Goal: Task Accomplishment & Management: Complete application form

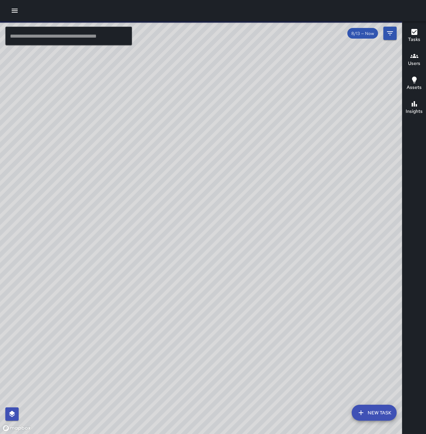
click at [17, 11] on icon "button" at bounding box center [15, 11] width 6 height 4
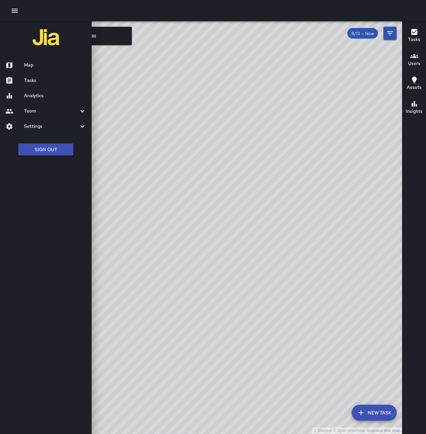
click at [34, 80] on h6 "Tasks" at bounding box center [55, 80] width 62 height 7
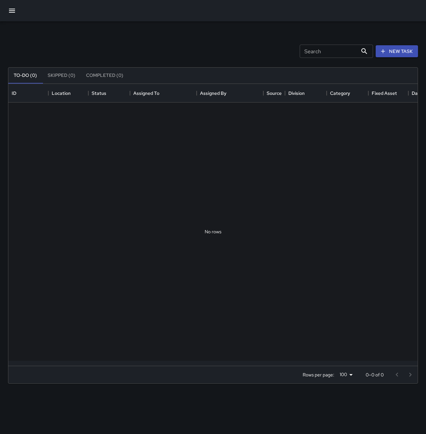
scroll to position [277, 404]
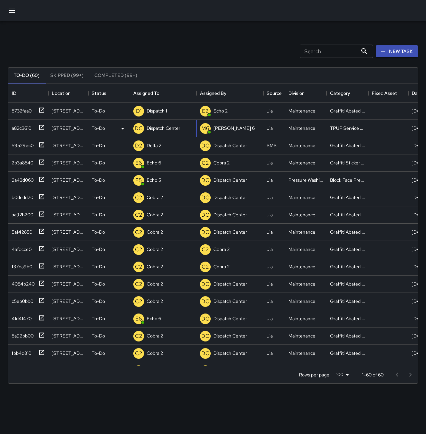
click at [166, 125] on div "Dispatch Center" at bounding box center [163, 128] width 36 height 9
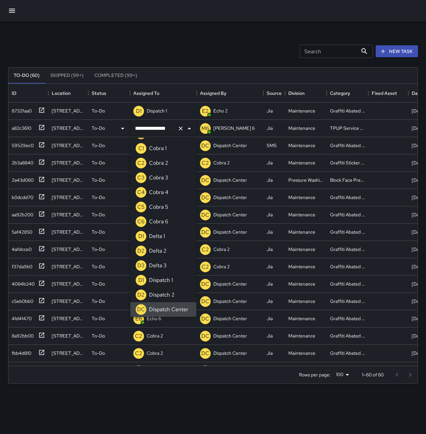
click at [182, 129] on icon "Clear" at bounding box center [180, 128] width 7 height 7
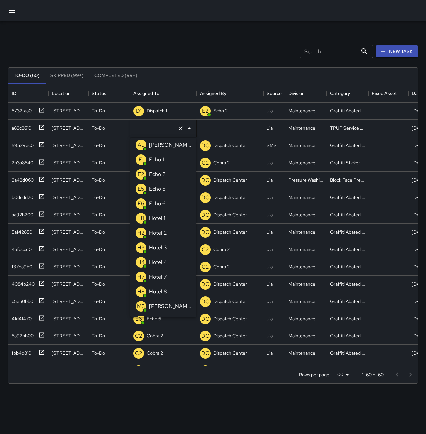
click at [171, 160] on li "E1 Echo 1" at bounding box center [163, 160] width 66 height 15
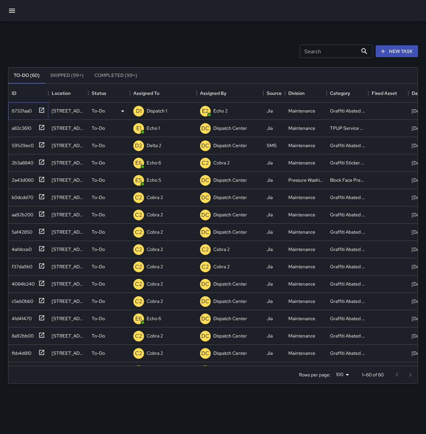
click at [22, 110] on div "8732faa0" at bounding box center [20, 109] width 23 height 9
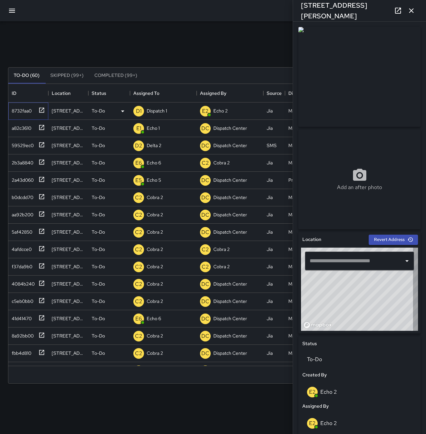
type input "**********"
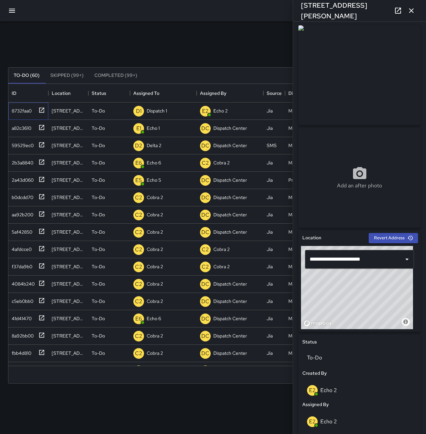
scroll to position [0, 0]
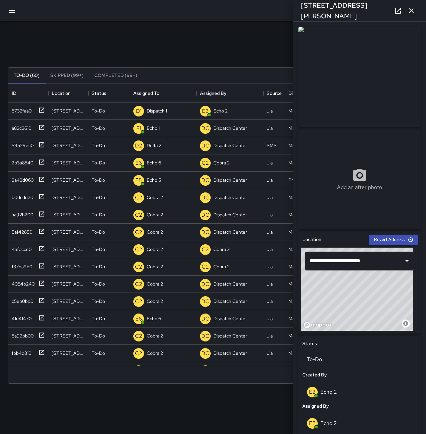
click at [411, 10] on icon "button" at bounding box center [411, 10] width 5 height 5
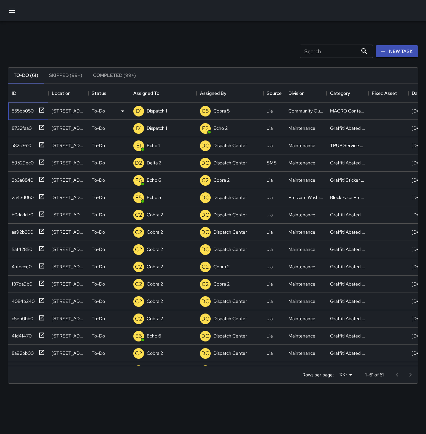
click at [22, 111] on div "855bb050" at bounding box center [21, 109] width 25 height 9
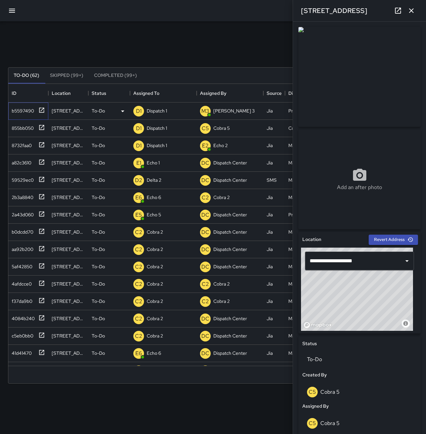
click at [18, 110] on div "b5597490" at bounding box center [21, 109] width 25 height 9
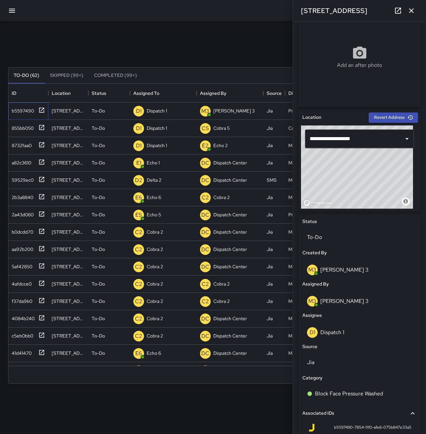
scroll to position [133, 0]
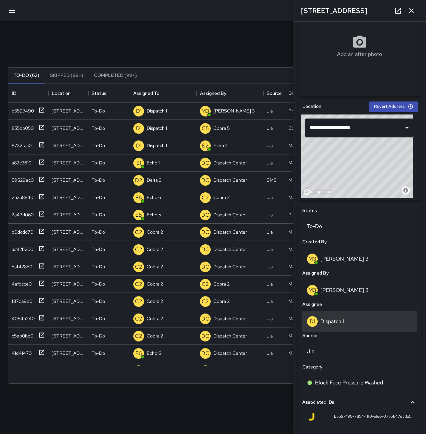
click at [335, 330] on div "D1 Dispatch 1" at bounding box center [359, 321] width 114 height 21
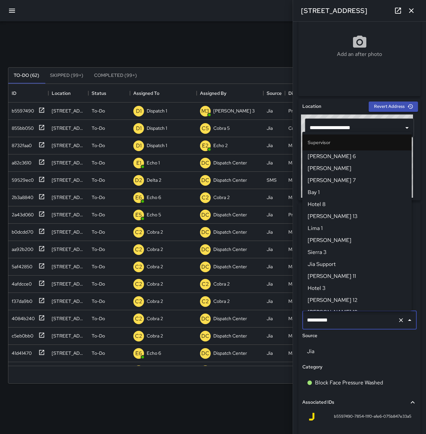
scroll to position [391, 0]
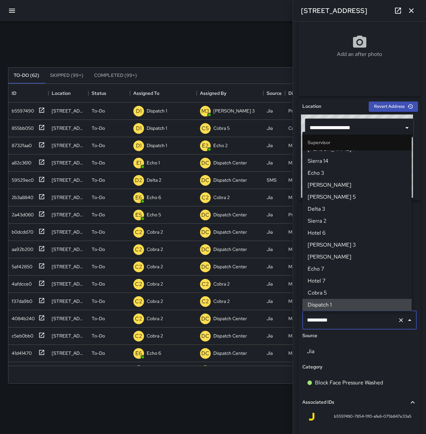
click at [397, 319] on icon "Clear" at bounding box center [400, 320] width 7 height 7
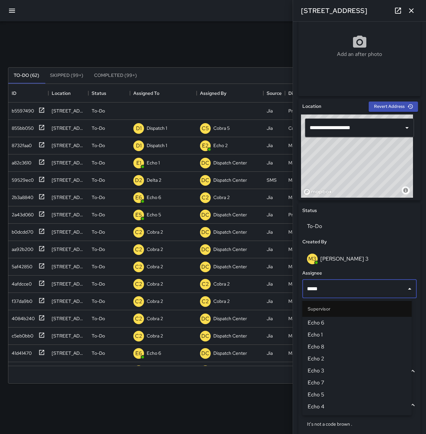
type input "******"
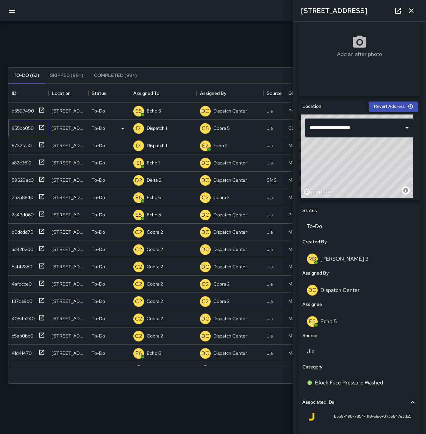
click at [22, 126] on div "855bb050" at bounding box center [21, 126] width 25 height 9
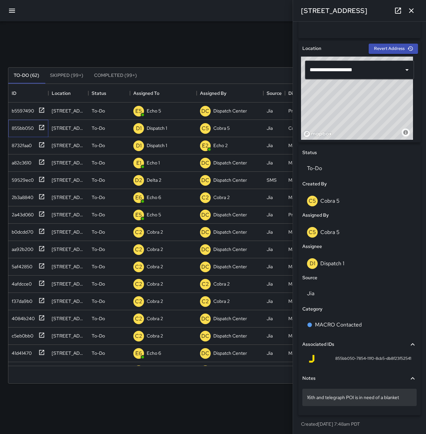
scroll to position [192, 0]
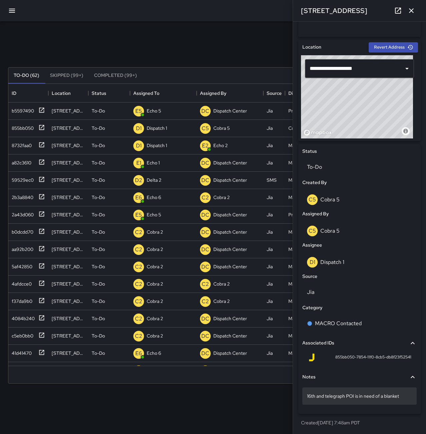
click at [403, 396] on p "16th and telegraph POI is in need of a blanket" at bounding box center [359, 396] width 105 height 7
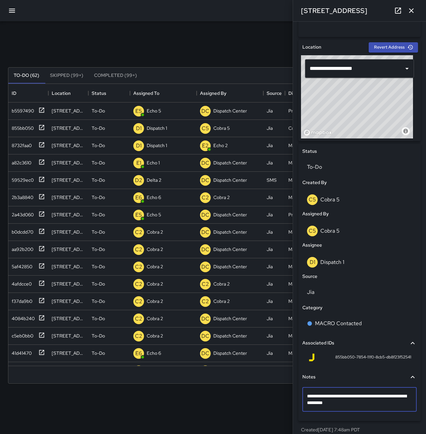
type textarea "**********"
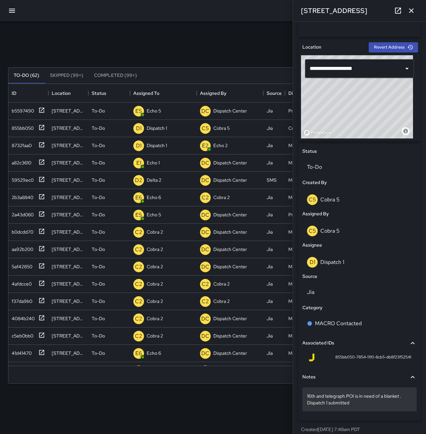
click at [362, 403] on p "16th and telegraph POI is in need of a blanket . Dispatch 1 submitted" at bounding box center [359, 399] width 105 height 13
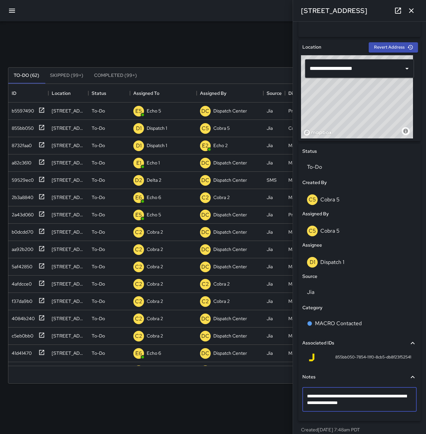
type textarea "**********"
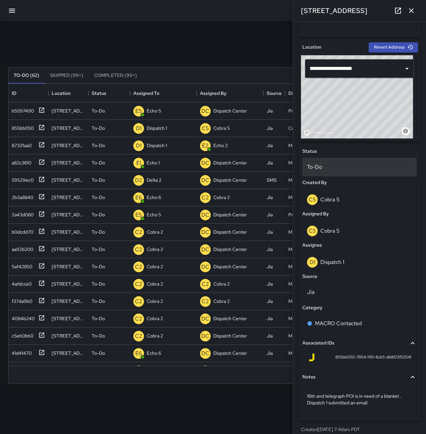
click at [337, 159] on div "To-Do" at bounding box center [359, 167] width 114 height 19
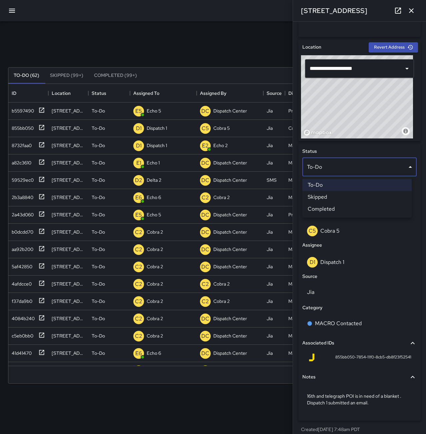
click at [342, 211] on li "Completed" at bounding box center [356, 209] width 109 height 12
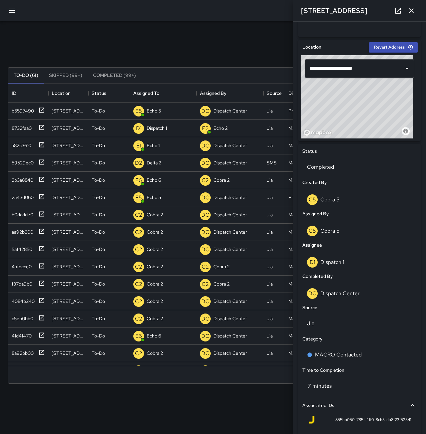
click at [416, 12] on button "button" at bounding box center [410, 10] width 13 height 13
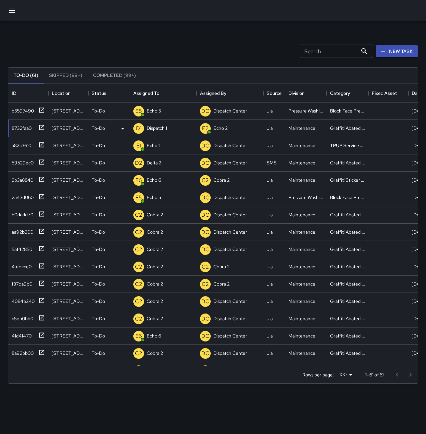
click at [19, 124] on div "8732faa0" at bounding box center [20, 126] width 23 height 9
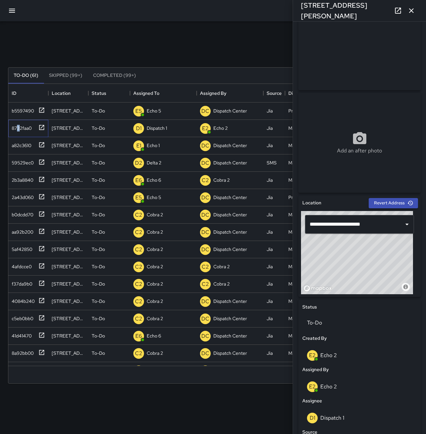
scroll to position [0, 0]
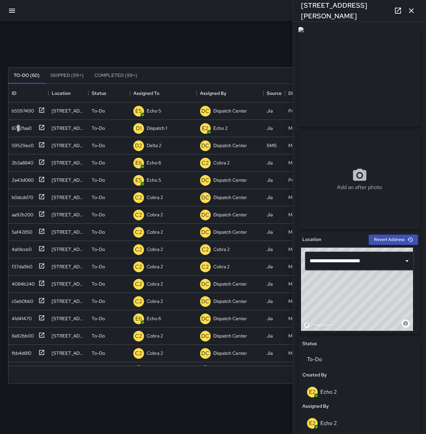
click at [412, 9] on icon "button" at bounding box center [411, 11] width 8 height 8
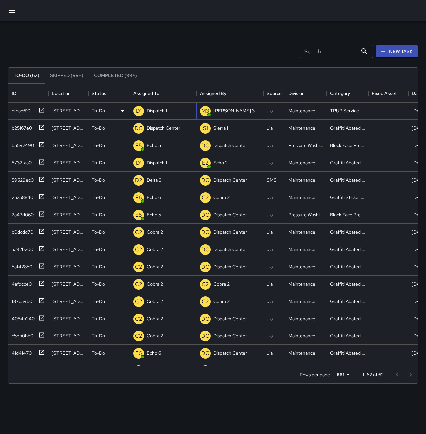
click at [163, 110] on p "Dispatch 1" at bounding box center [157, 111] width 20 height 7
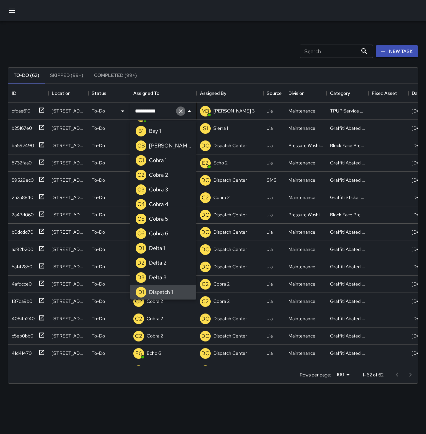
click at [181, 111] on icon "Clear" at bounding box center [181, 111] width 4 height 4
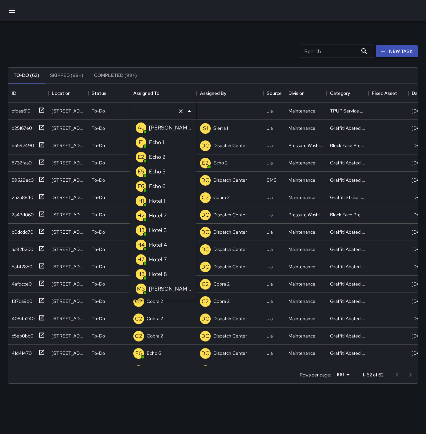
click at [161, 143] on p "Echo 1" at bounding box center [156, 143] width 15 height 8
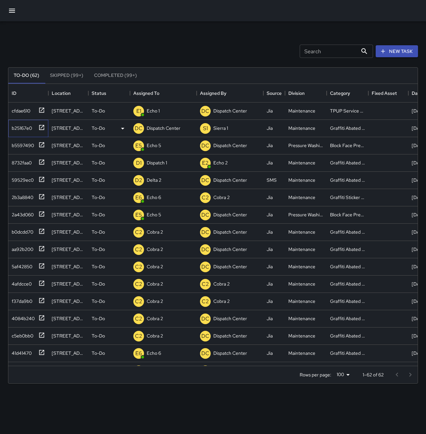
click at [22, 129] on div "b25167e0" at bounding box center [20, 126] width 23 height 9
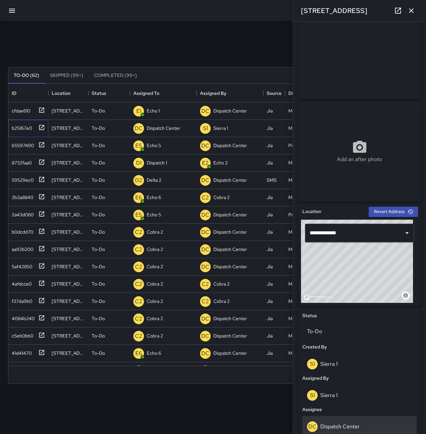
scroll to position [100, 0]
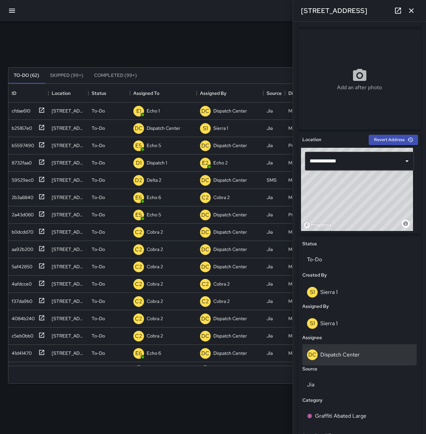
click at [361, 353] on div "DC Dispatch Center" at bounding box center [359, 355] width 105 height 11
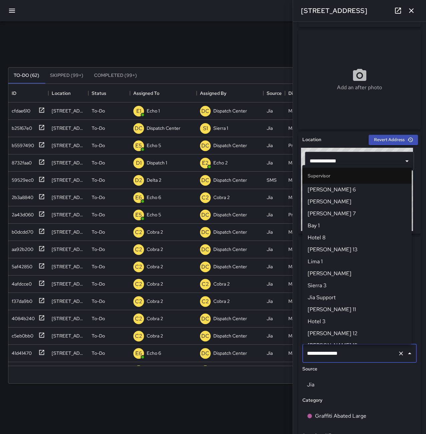
scroll to position [631, 0]
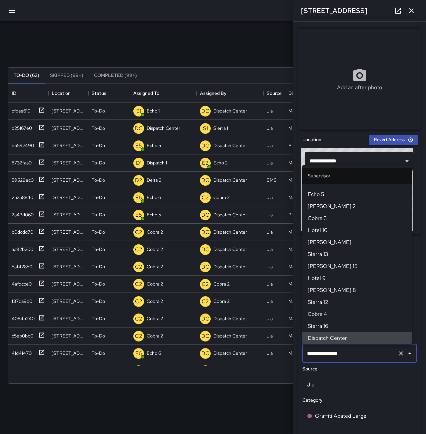
click at [399, 353] on icon "Clear" at bounding box center [401, 354] width 4 height 4
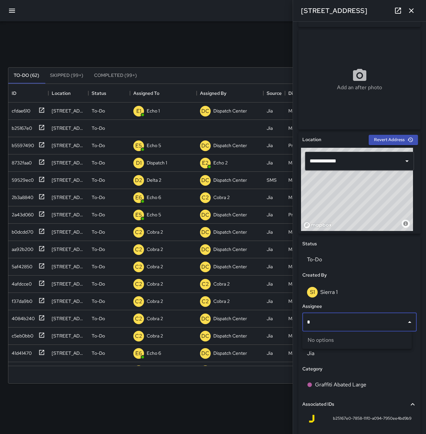
scroll to position [277, 404]
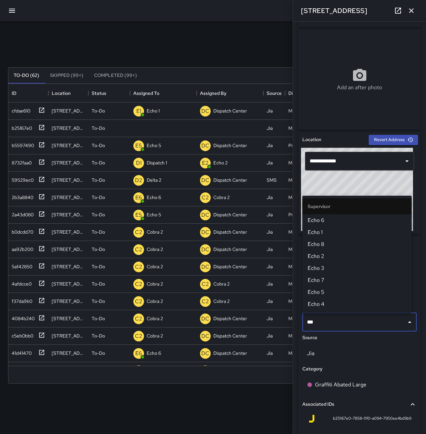
type input "****"
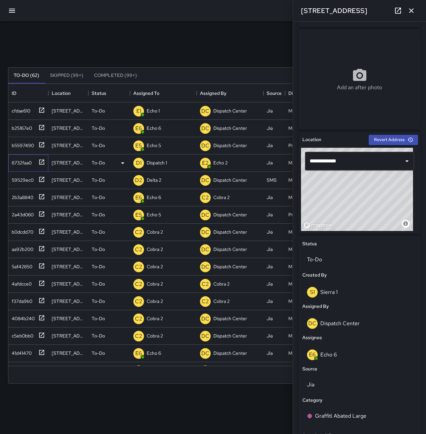
click at [17, 161] on div "8732faa0" at bounding box center [20, 161] width 23 height 9
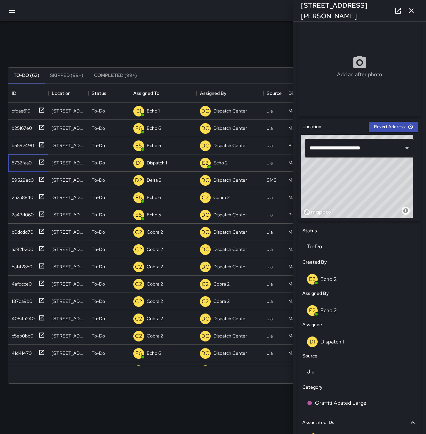
scroll to position [133, 0]
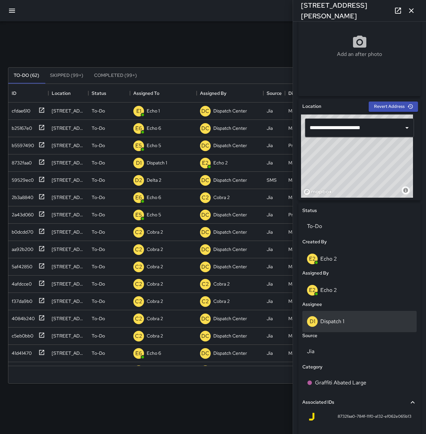
click at [348, 319] on div "D1 Dispatch 1" at bounding box center [359, 321] width 105 height 11
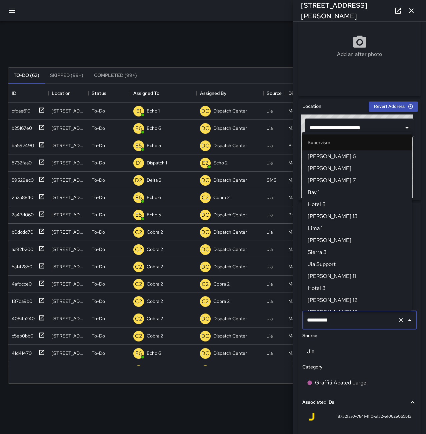
scroll to position [391, 0]
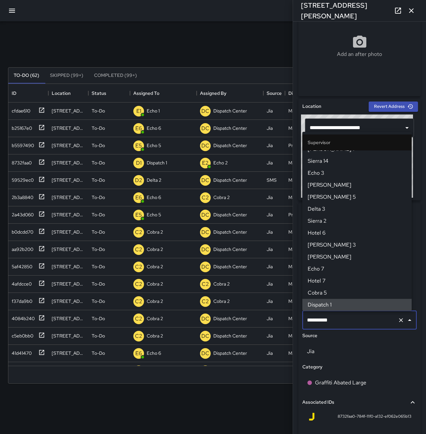
click at [399, 320] on icon "Clear" at bounding box center [401, 320] width 4 height 4
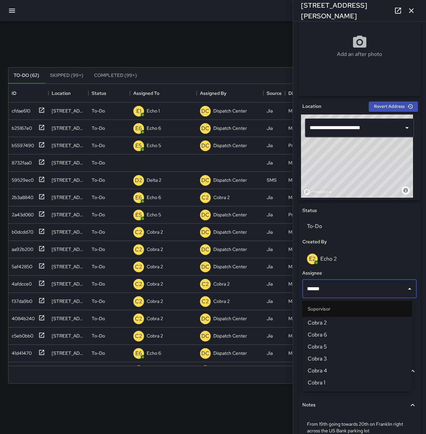
type input "*******"
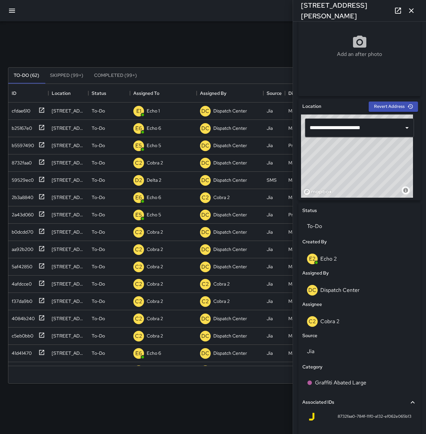
click at [411, 9] on icon "button" at bounding box center [411, 11] width 8 height 8
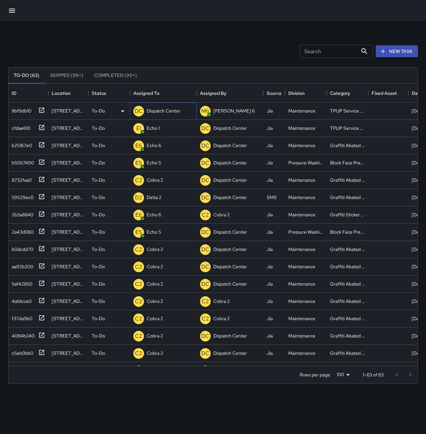
click at [158, 109] on p "Dispatch Center" at bounding box center [164, 111] width 34 height 7
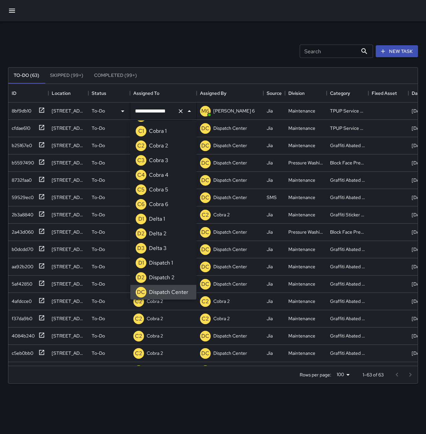
click at [182, 113] on icon "Clear" at bounding box center [181, 111] width 4 height 4
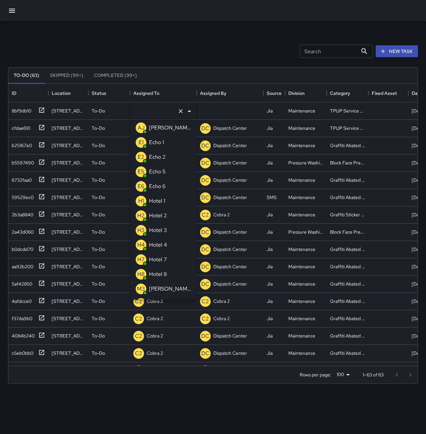
click at [173, 146] on li "E1 Echo 1" at bounding box center [163, 142] width 66 height 15
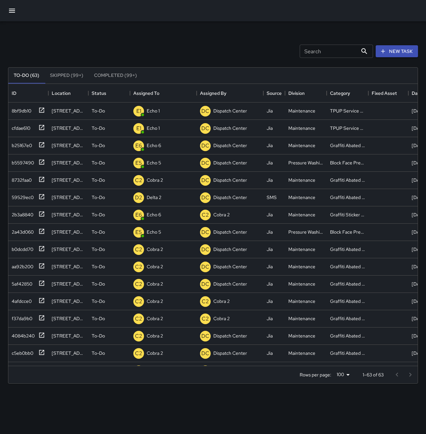
click at [157, 29] on div "Search Search New Task To-Do (63) Skipped (99+) Completed (99+) ID Location Sta…" at bounding box center [213, 207] width 426 height 372
click at [159, 111] on p "Dispatch 1" at bounding box center [157, 111] width 20 height 7
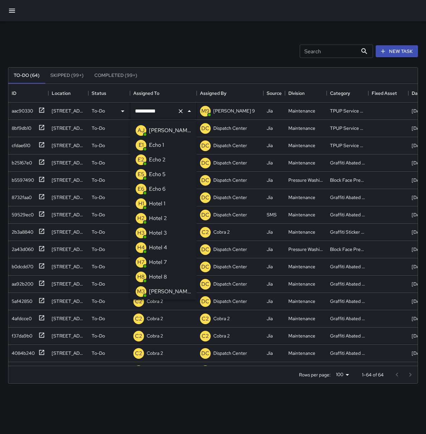
scroll to position [292, 0]
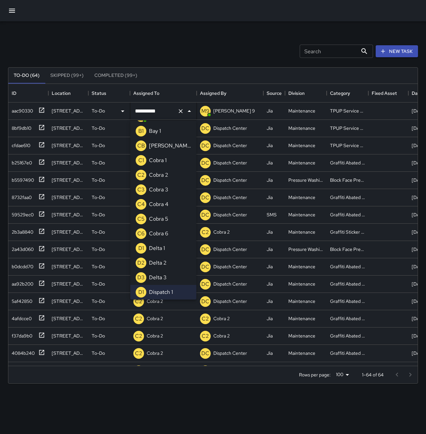
click at [180, 113] on icon "Clear" at bounding box center [180, 111] width 7 height 7
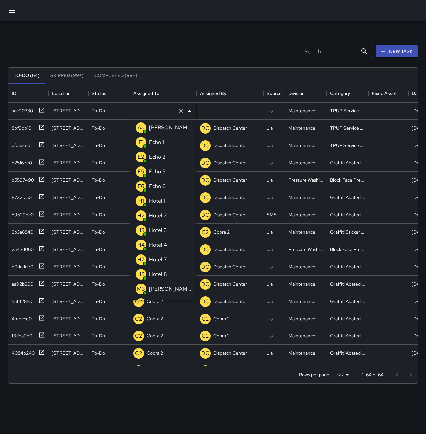
click at [163, 143] on p "Echo 1" at bounding box center [156, 143] width 15 height 8
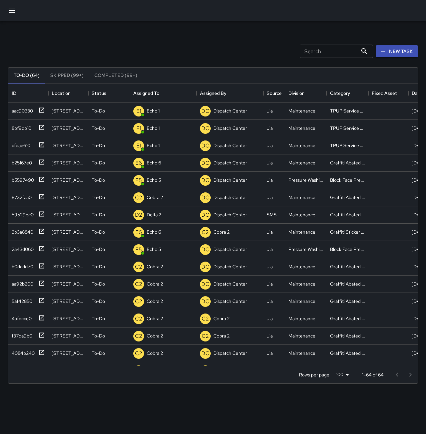
click at [153, 31] on div "Search Search New Task To-Do (64) Skipped (99+) Completed (99+) ID Location Sta…" at bounding box center [213, 207] width 426 height 372
click at [23, 107] on div "6179f6c0" at bounding box center [20, 109] width 22 height 9
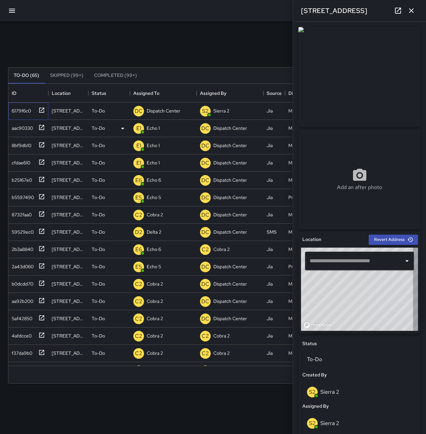
type input "**********"
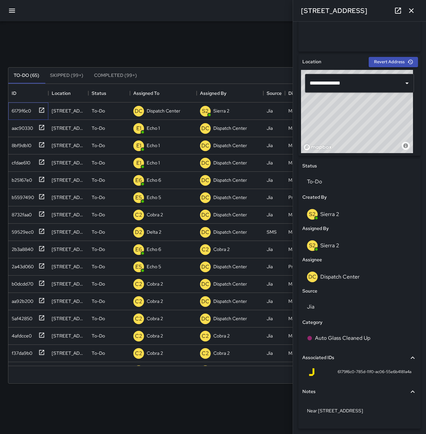
scroll to position [192, 0]
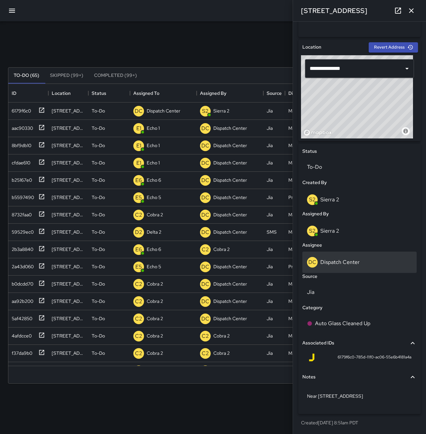
click at [346, 270] on div "DC Dispatch Center" at bounding box center [359, 262] width 114 height 21
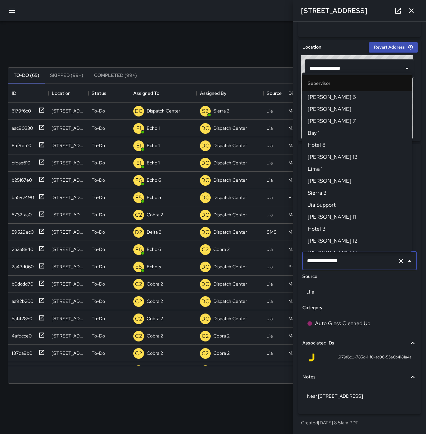
scroll to position [631, 0]
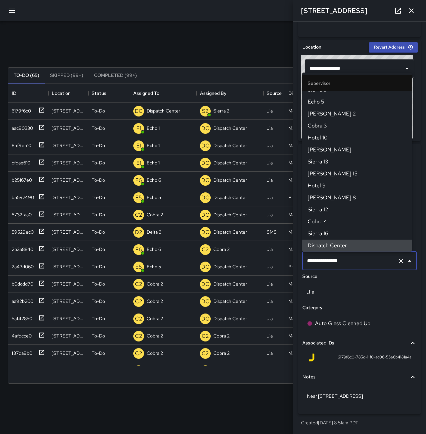
click at [397, 261] on icon "Clear" at bounding box center [400, 261] width 7 height 7
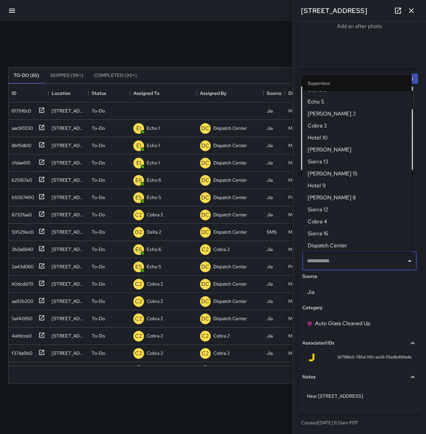
scroll to position [161, 0]
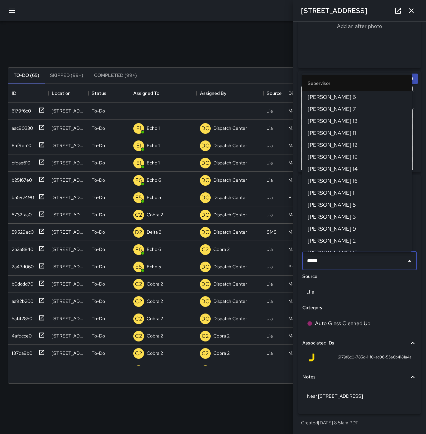
type input "******"
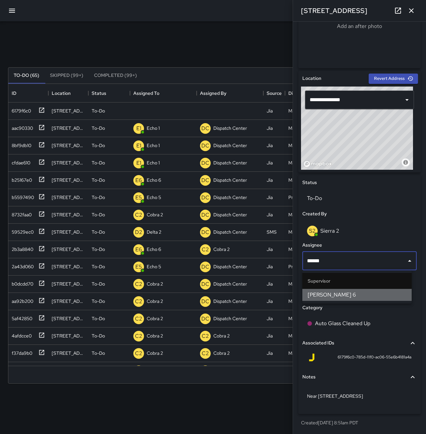
click at [387, 298] on span "[PERSON_NAME] 6" at bounding box center [356, 295] width 99 height 8
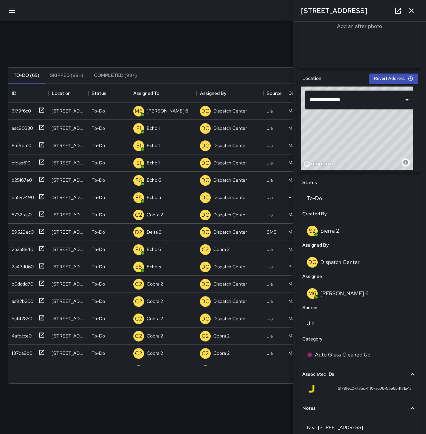
click at [415, 9] on icon "button" at bounding box center [411, 11] width 8 height 8
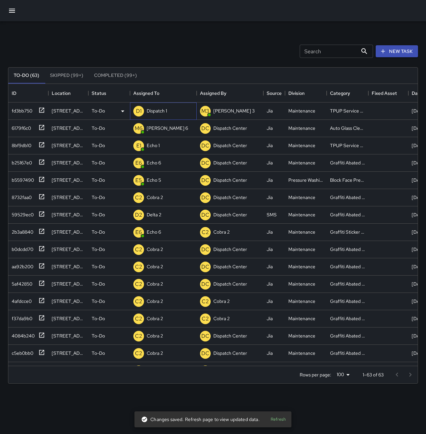
click at [167, 111] on p "Dispatch 1" at bounding box center [157, 111] width 20 height 7
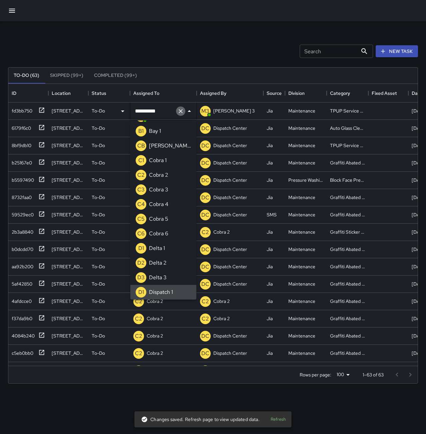
click at [181, 110] on icon "Clear" at bounding box center [180, 111] width 7 height 7
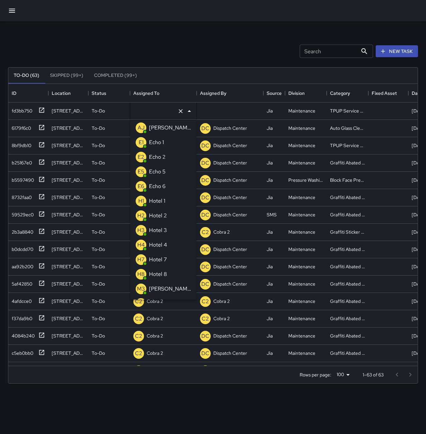
click at [160, 144] on p "Echo 1" at bounding box center [156, 143] width 15 height 8
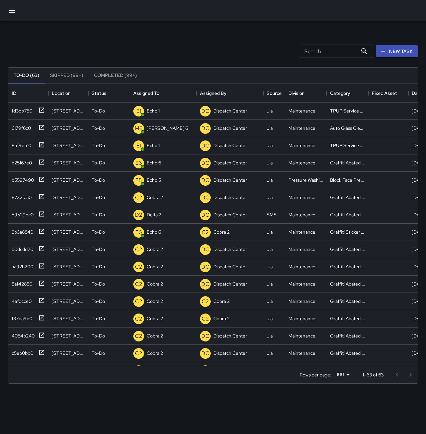
click at [167, 36] on div "Search Search New Task" at bounding box center [213, 51] width 412 height 35
click at [166, 112] on p "Dispatch Center" at bounding box center [164, 111] width 34 height 7
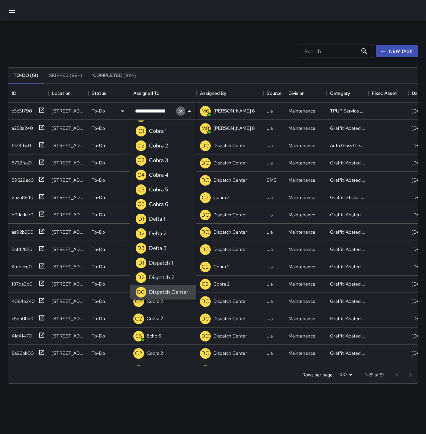
click at [179, 113] on icon "Clear" at bounding box center [180, 111] width 7 height 7
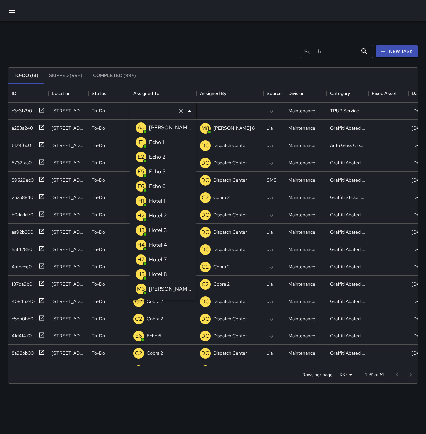
click at [155, 141] on p "Echo 1" at bounding box center [156, 143] width 15 height 8
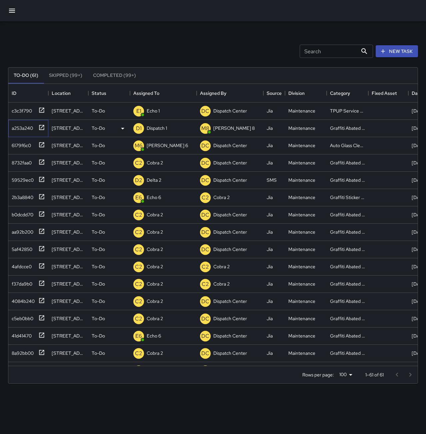
click at [25, 129] on div "a253a240" at bounding box center [21, 126] width 24 height 9
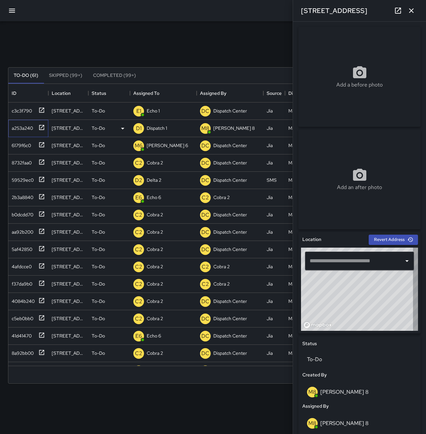
type input "**********"
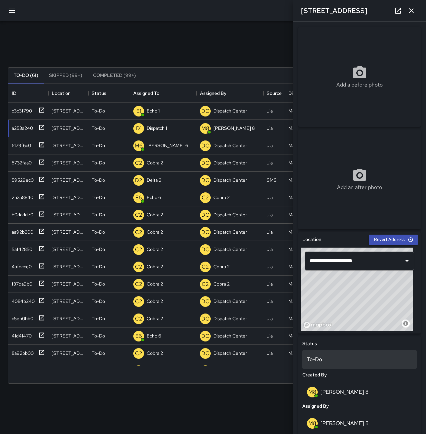
scroll to position [192, 0]
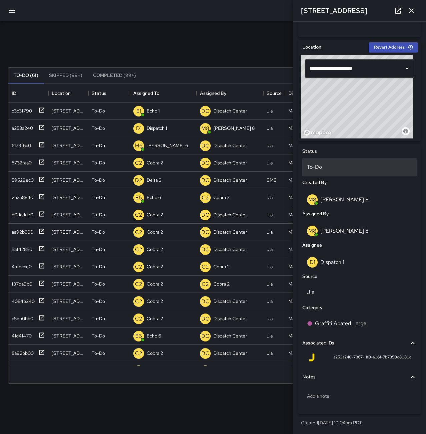
click at [330, 169] on p "To-Do" at bounding box center [359, 167] width 105 height 8
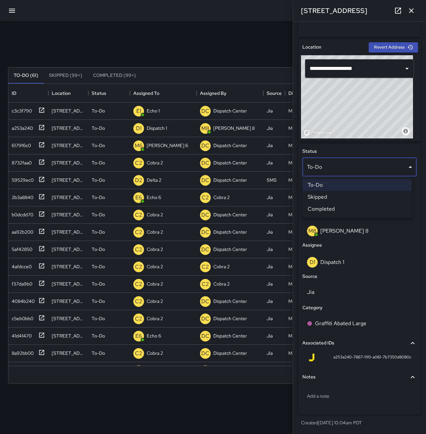
click at [343, 196] on li "Skipped" at bounding box center [356, 197] width 109 height 12
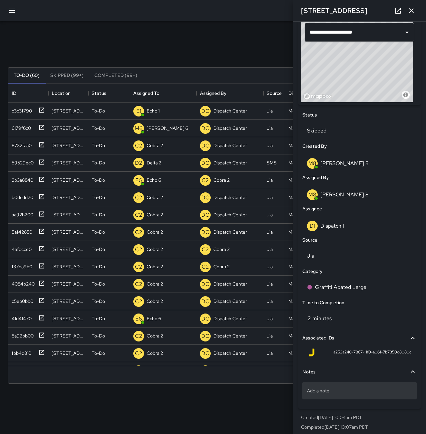
scroll to position [233, 0]
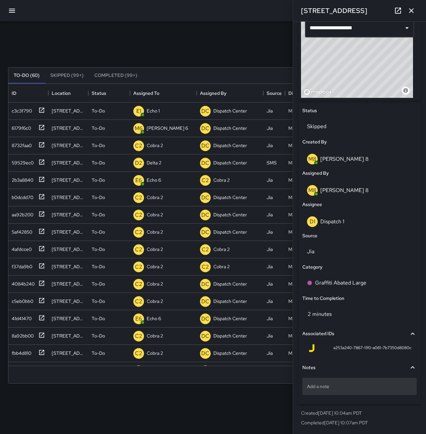
click at [351, 389] on p "Add a note" at bounding box center [359, 386] width 105 height 7
type textarea "*********"
click at [411, 9] on icon "button" at bounding box center [411, 11] width 8 height 8
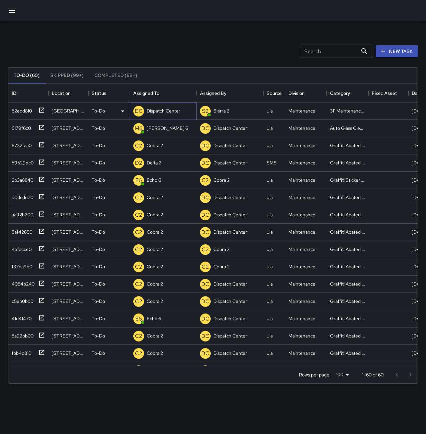
click at [159, 114] on p "Dispatch Center" at bounding box center [164, 111] width 34 height 7
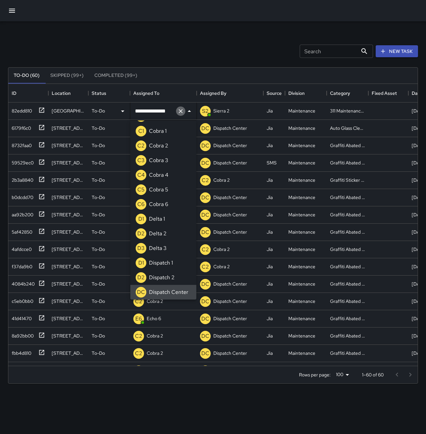
click at [182, 114] on icon "Clear" at bounding box center [180, 111] width 7 height 7
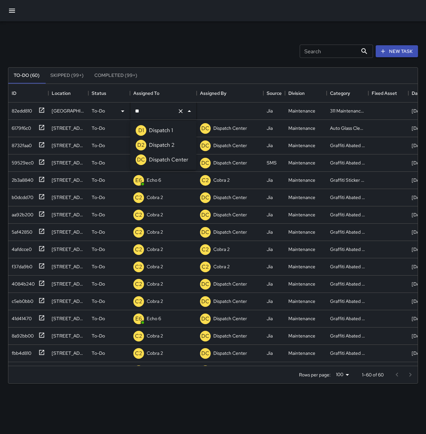
type input "***"
click at [175, 129] on li "D1 Dispatch 1" at bounding box center [163, 130] width 66 height 15
click at [23, 110] on div "82edd810" at bounding box center [20, 109] width 23 height 9
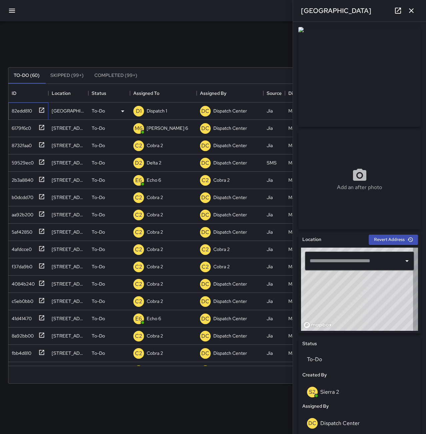
type input "**********"
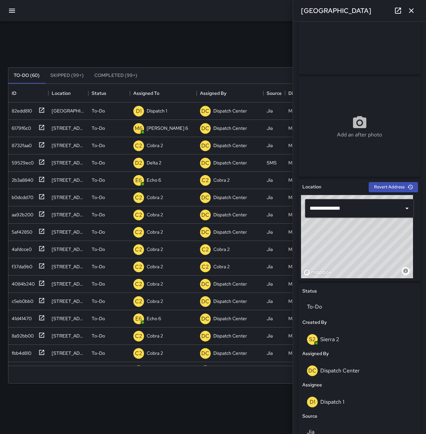
scroll to position [192, 0]
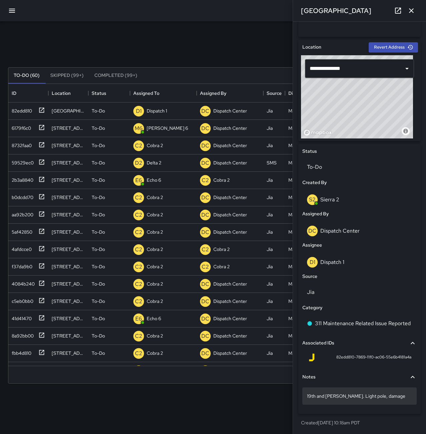
click at [385, 394] on p "19th and Webster. Light pole, damage" at bounding box center [359, 396] width 105 height 7
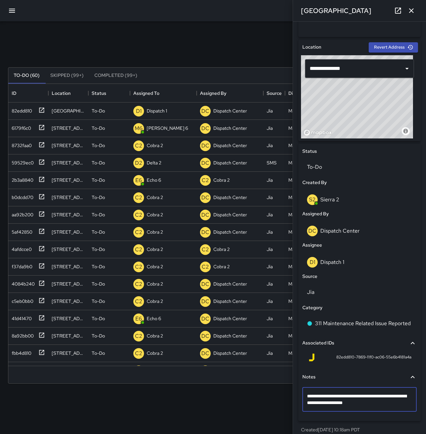
type textarea "**********"
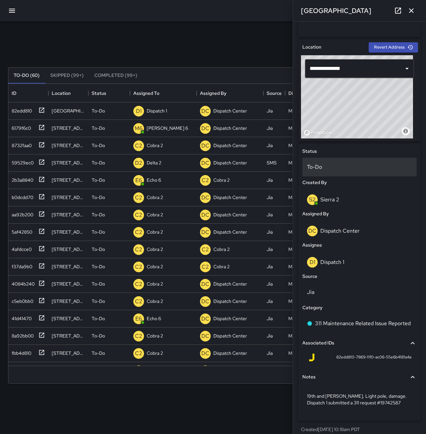
click at [324, 166] on p "To-Do" at bounding box center [359, 167] width 105 height 8
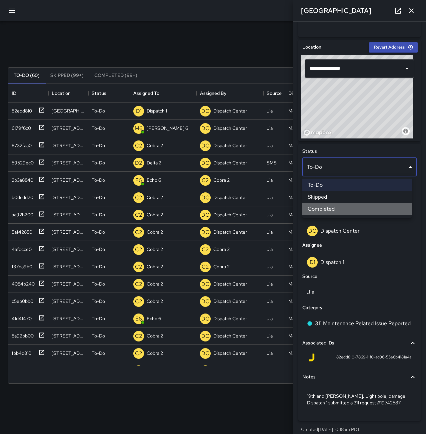
click at [338, 207] on li "Completed" at bounding box center [356, 209] width 109 height 12
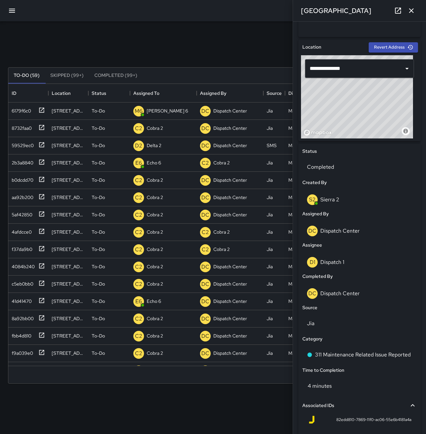
scroll to position [93, 0]
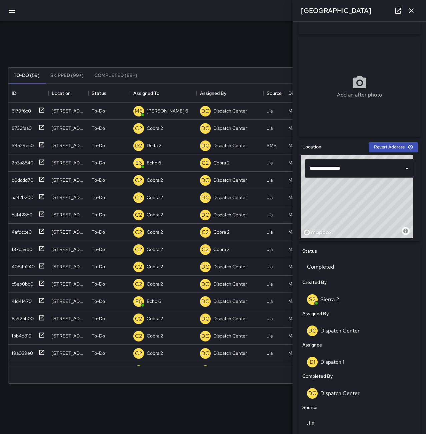
click at [412, 13] on icon "button" at bounding box center [411, 11] width 8 height 8
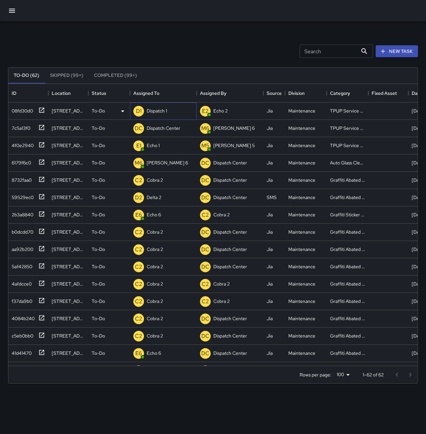
click at [158, 109] on p "Dispatch 1" at bounding box center [157, 111] width 20 height 7
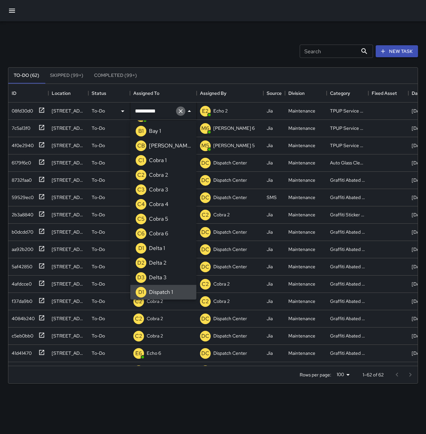
click at [180, 110] on icon "Clear" at bounding box center [180, 111] width 7 height 7
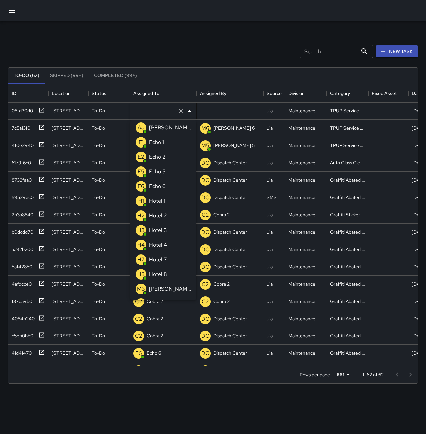
click at [161, 142] on p "Echo 1" at bounding box center [156, 143] width 15 height 8
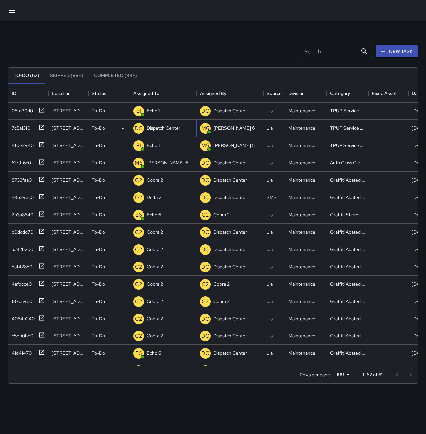
click at [162, 130] on p "Dispatch Center" at bounding box center [164, 128] width 34 height 7
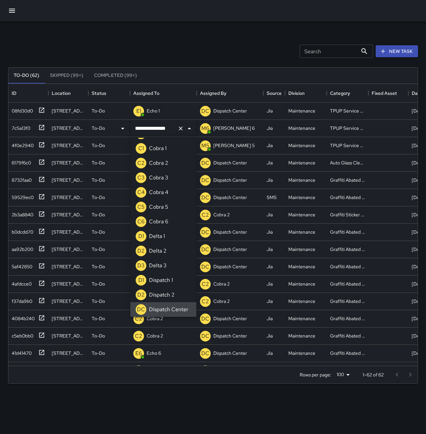
click at [184, 129] on button "Clear" at bounding box center [180, 128] width 9 height 9
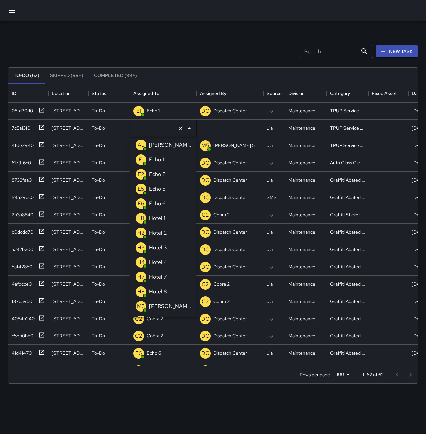
click at [165, 158] on div "Echo 1" at bounding box center [157, 160] width 18 height 11
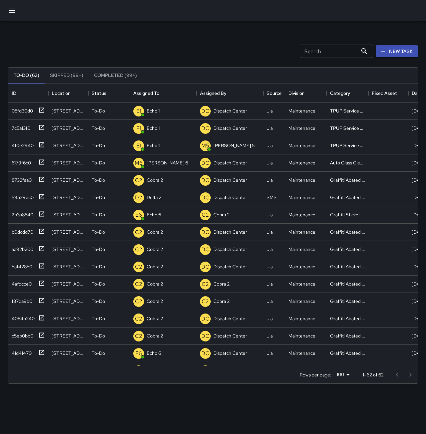
click at [161, 51] on div "Search Search New Task" at bounding box center [213, 51] width 412 height 35
click at [161, 109] on p "Dispatch 1" at bounding box center [157, 111] width 20 height 7
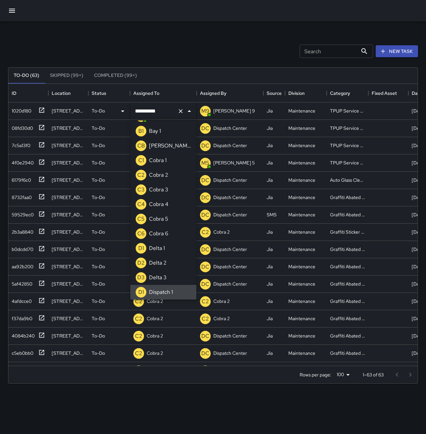
click at [181, 111] on icon "Clear" at bounding box center [180, 111] width 7 height 7
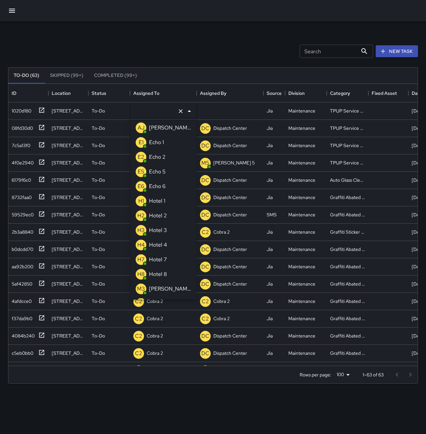
click at [157, 143] on p "Echo 1" at bounding box center [156, 143] width 15 height 8
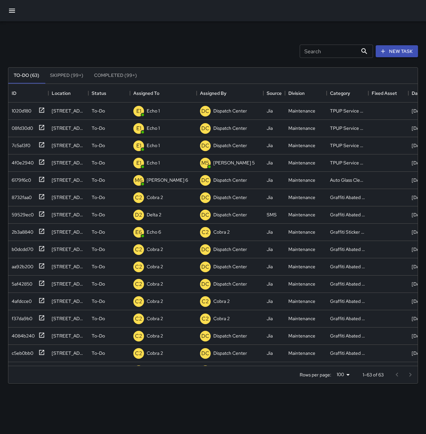
click at [166, 26] on div "Search Search New Task To-Do (63) Skipped (99+) Completed (99+) ID Location Sta…" at bounding box center [213, 207] width 426 height 372
click at [10, 13] on icon "button" at bounding box center [12, 11] width 8 height 8
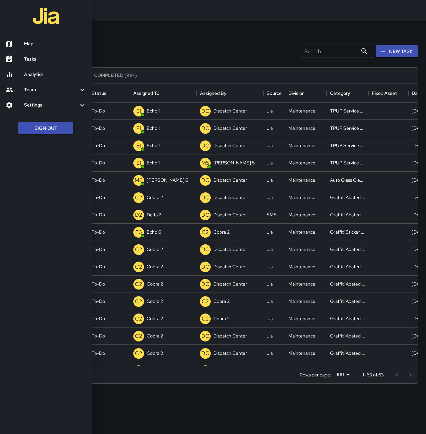
click at [47, 49] on link "Map" at bounding box center [46, 43] width 92 height 15
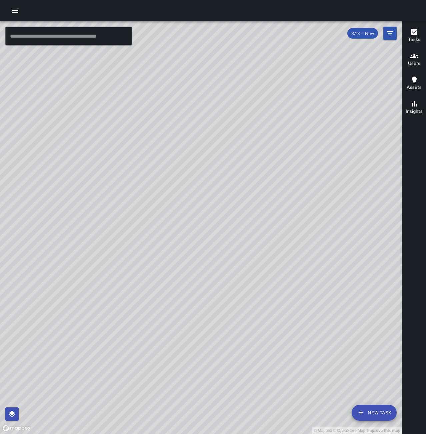
drag, startPoint x: 217, startPoint y: 166, endPoint x: 137, endPoint y: 306, distance: 161.9
click at [137, 306] on div "© Mapbox © OpenStreetMap Improve this map" at bounding box center [201, 227] width 402 height 413
click at [15, 12] on icon "button" at bounding box center [15, 11] width 6 height 4
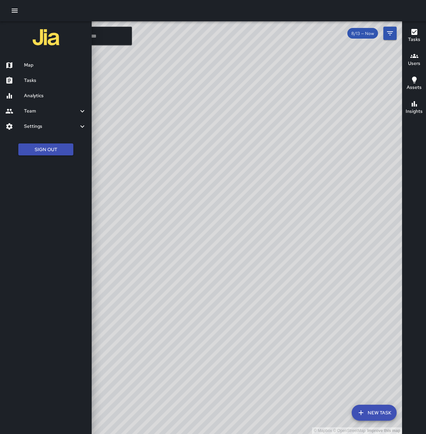
click at [50, 81] on h6 "Tasks" at bounding box center [55, 80] width 62 height 7
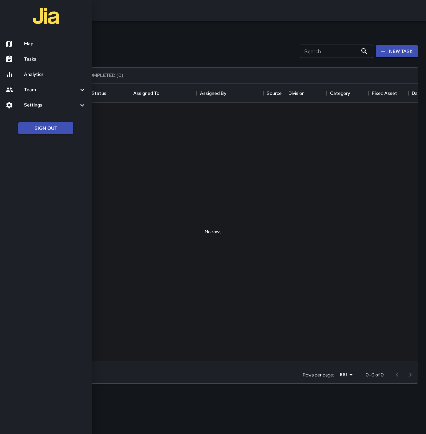
scroll to position [277, 404]
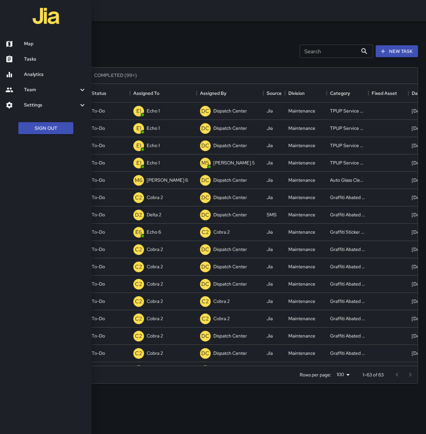
click at [231, 50] on div at bounding box center [213, 217] width 426 height 434
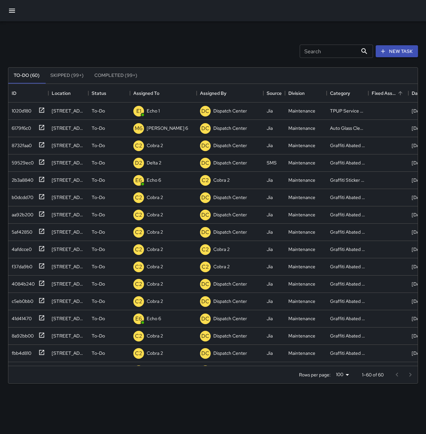
drag, startPoint x: 396, startPoint y: 49, endPoint x: 393, endPoint y: 93, distance: 44.0
click at [396, 49] on button "New Task" at bounding box center [396, 51] width 42 height 12
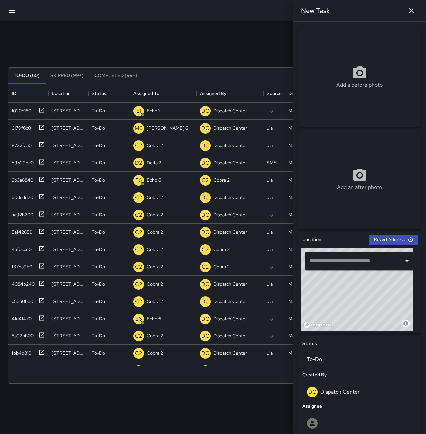
click at [359, 67] on icon at bounding box center [359, 72] width 13 height 12
click at [358, 261] on input "text" at bounding box center [354, 261] width 93 height 13
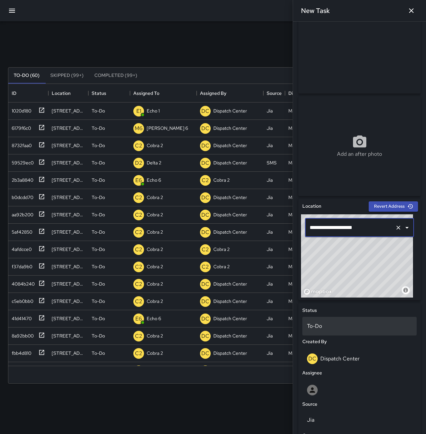
scroll to position [67, 0]
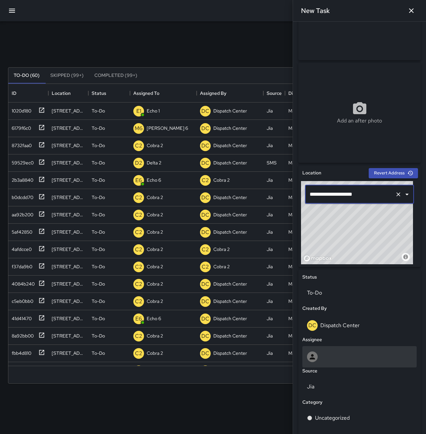
type input "**********"
click at [355, 357] on div at bounding box center [359, 357] width 105 height 11
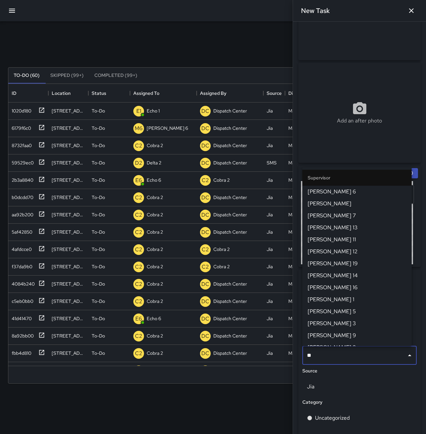
type input "*"
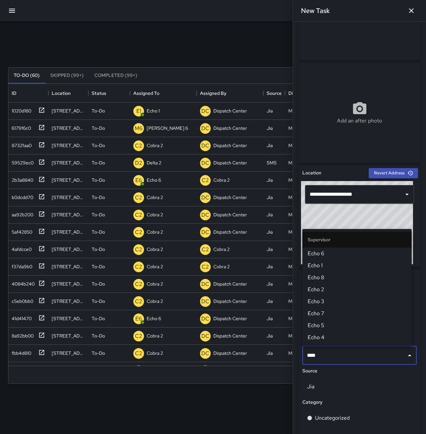
type input "****"
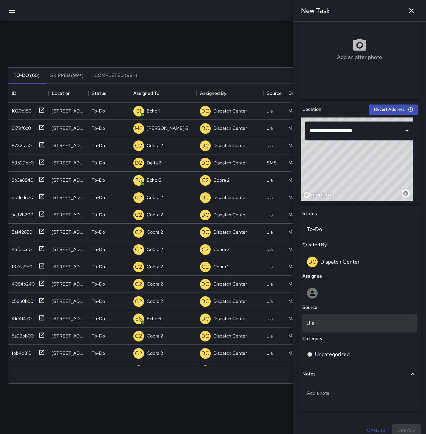
scroll to position [138, 0]
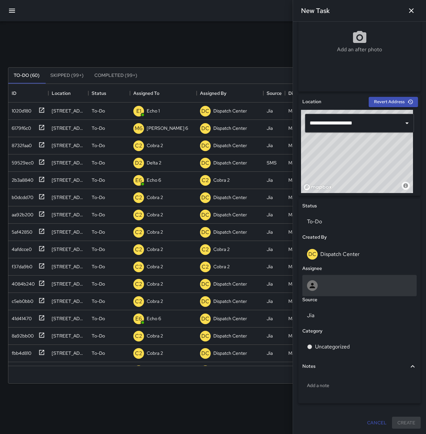
click at [348, 287] on div at bounding box center [359, 285] width 105 height 11
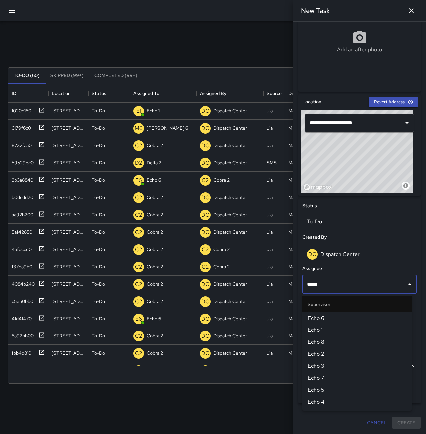
type input "******"
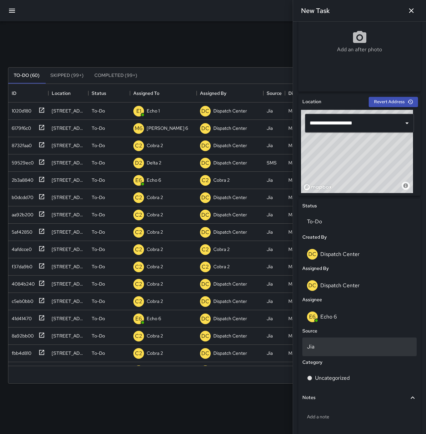
click at [344, 348] on p "Jia" at bounding box center [359, 347] width 105 height 8
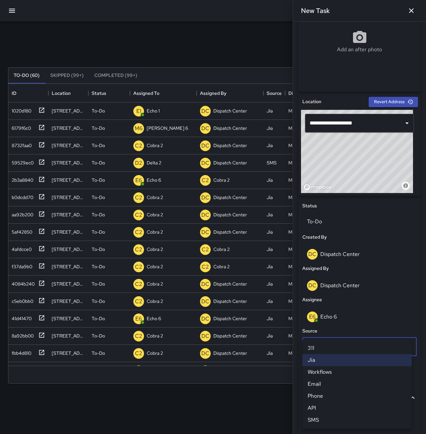
click at [339, 386] on li "Email" at bounding box center [356, 384] width 109 height 12
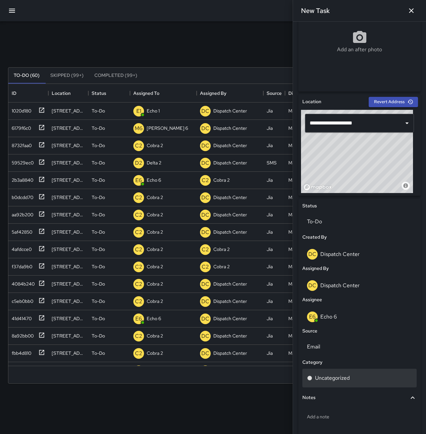
click at [344, 376] on p "Uncategorized" at bounding box center [332, 378] width 35 height 8
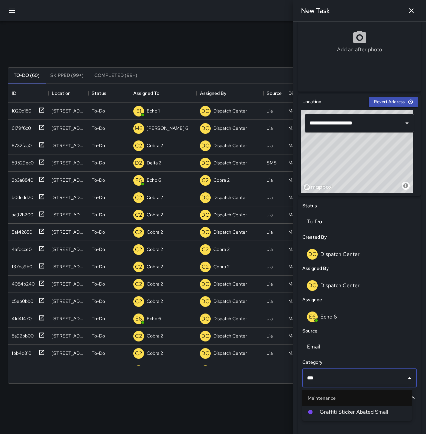
type input "****"
click at [351, 410] on span "Graffiti Sticker Abated Small" at bounding box center [362, 412] width 87 height 8
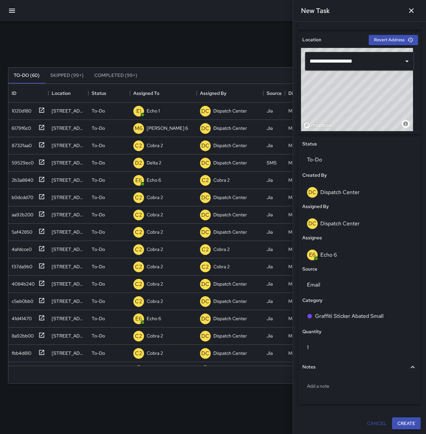
scroll to position [200, 0]
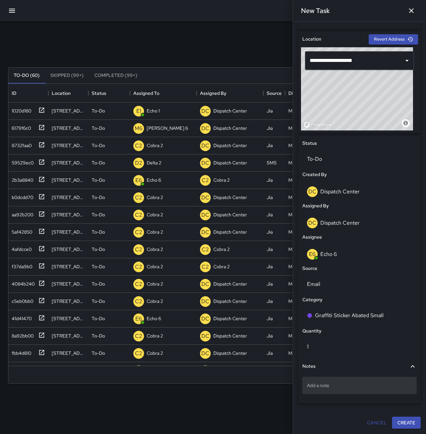
click at [335, 381] on div "Add a note" at bounding box center [359, 385] width 114 height 17
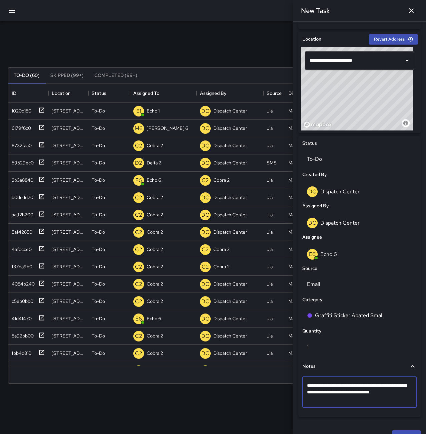
type textarea "**********"
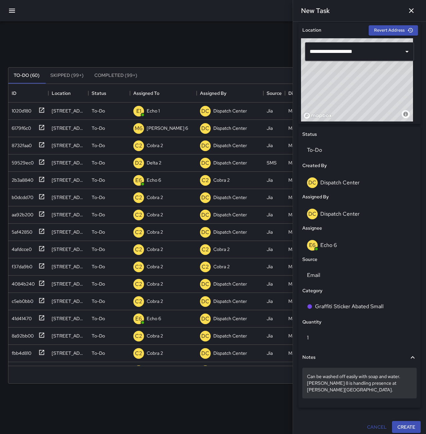
scroll to position [214, 0]
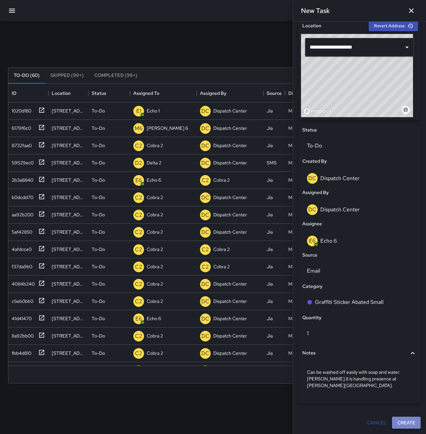
click at [398, 417] on button "Create" at bounding box center [406, 423] width 29 height 12
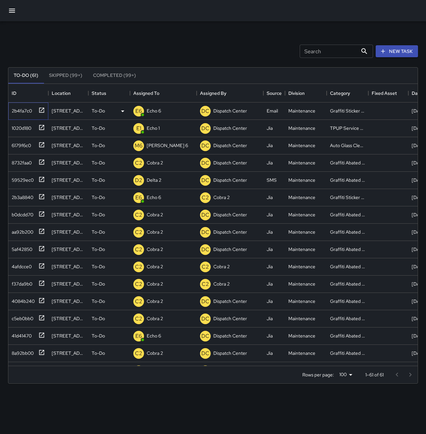
click at [32, 108] on div "2b4fa7c0" at bounding box center [20, 109] width 23 height 9
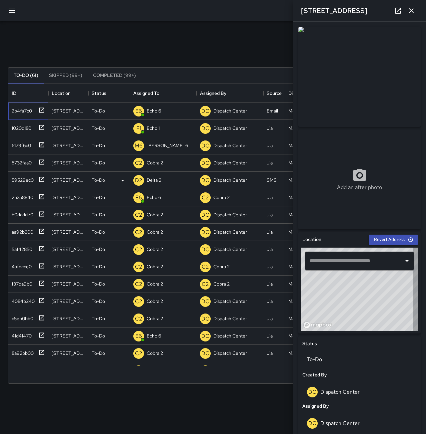
type input "**********"
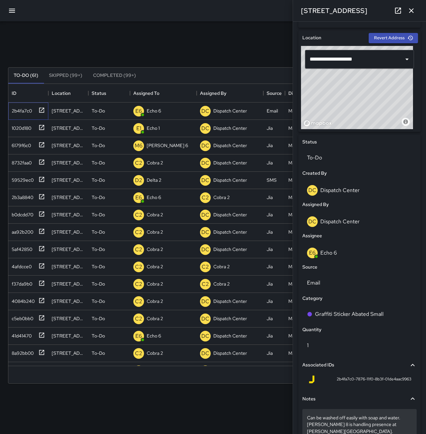
scroll to position [233, 0]
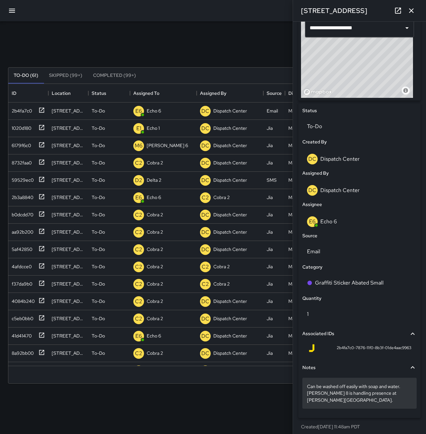
click at [378, 404] on div "Can be washed off easily with soap and water. Mike 8 is handling presence at Fr…" at bounding box center [359, 393] width 114 height 31
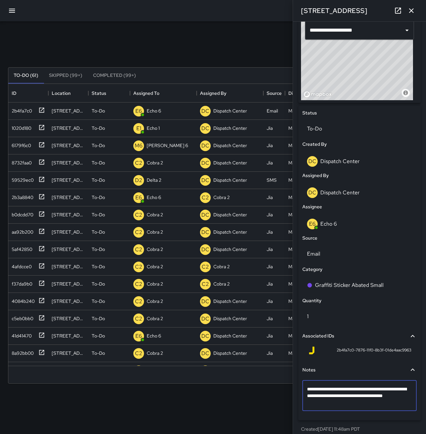
type textarea "**********"
click at [407, 10] on icon "button" at bounding box center [411, 11] width 8 height 8
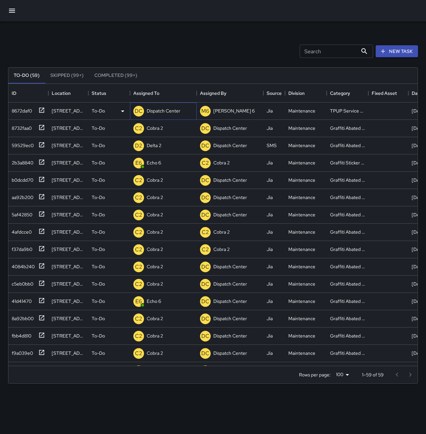
click at [173, 113] on p "Dispatch Center" at bounding box center [164, 111] width 34 height 7
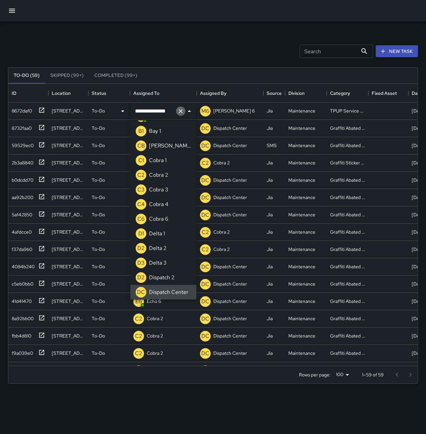
click at [182, 112] on icon "Clear" at bounding box center [180, 111] width 7 height 7
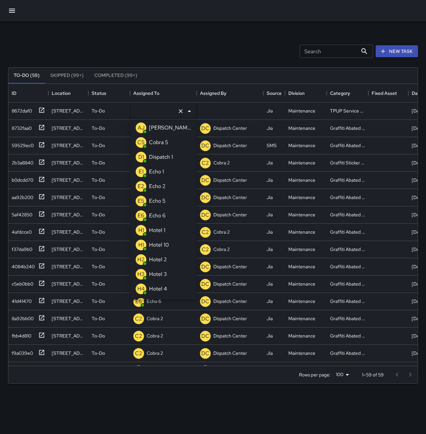
click at [157, 174] on p "Echo 1" at bounding box center [156, 172] width 15 height 8
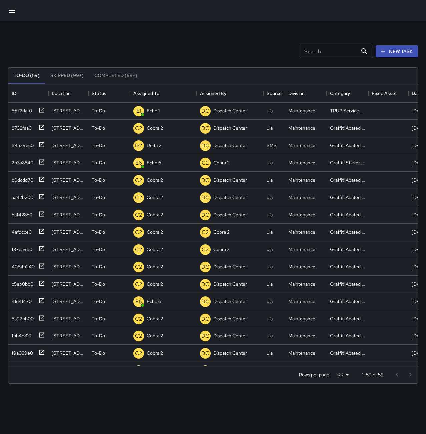
click at [186, 49] on div "Search Search New Task" at bounding box center [213, 51] width 412 height 35
click at [158, 109] on p "Dispatch 1" at bounding box center [157, 111] width 20 height 7
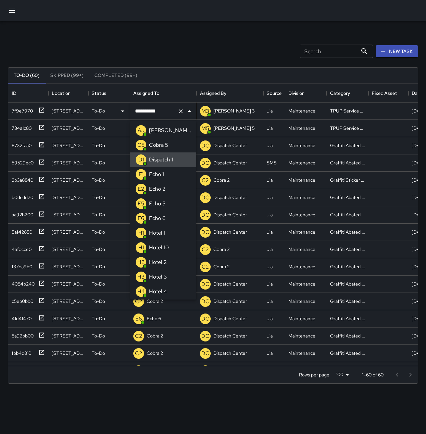
click at [182, 110] on icon "Clear" at bounding box center [181, 111] width 4 height 4
click at [164, 174] on div "Echo 1" at bounding box center [157, 174] width 18 height 11
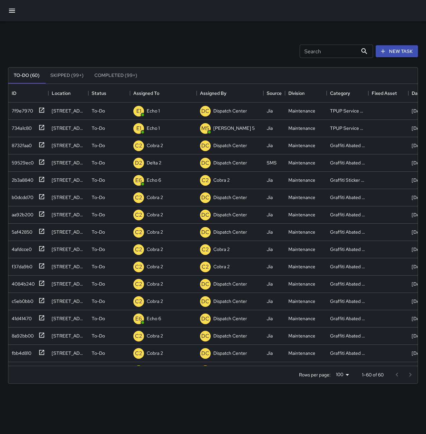
click at [171, 41] on div "Search Search New Task" at bounding box center [213, 51] width 412 height 35
drag, startPoint x: 22, startPoint y: 160, endPoint x: 58, endPoint y: 168, distance: 36.8
click at [22, 160] on div "59529ec0" at bounding box center [21, 161] width 25 height 9
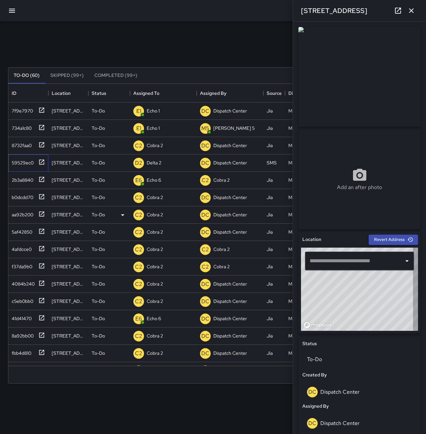
type input "**********"
click at [407, 9] on button "button" at bounding box center [410, 10] width 13 height 13
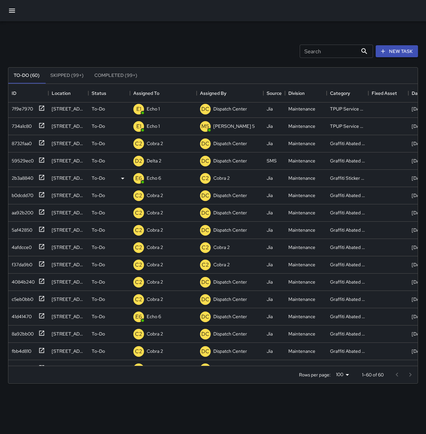
scroll to position [0, 0]
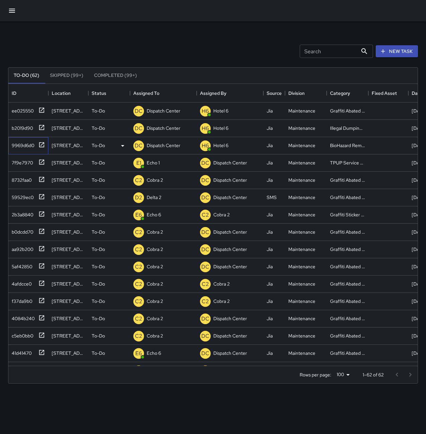
click at [25, 144] on div "9969d6d0" at bounding box center [21, 144] width 25 height 9
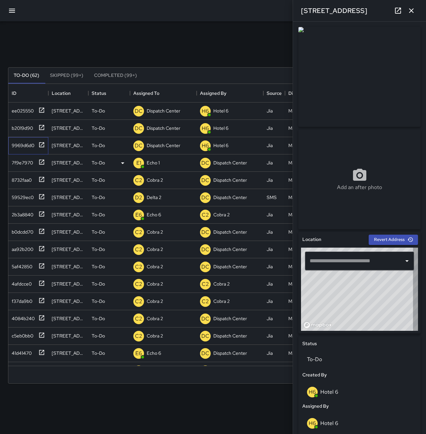
type input "**********"
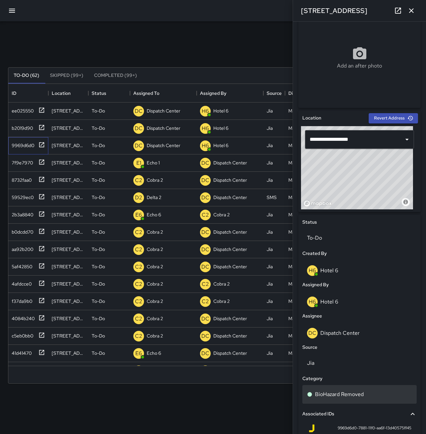
scroll to position [133, 0]
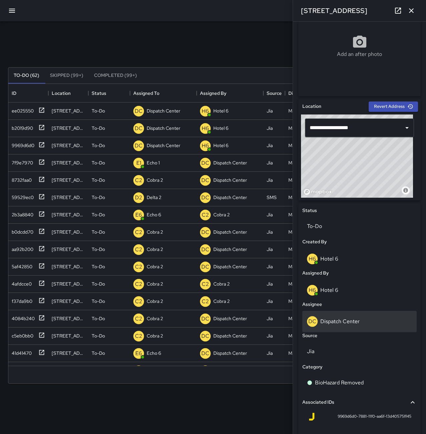
click at [355, 324] on p "Dispatch Center" at bounding box center [339, 321] width 39 height 7
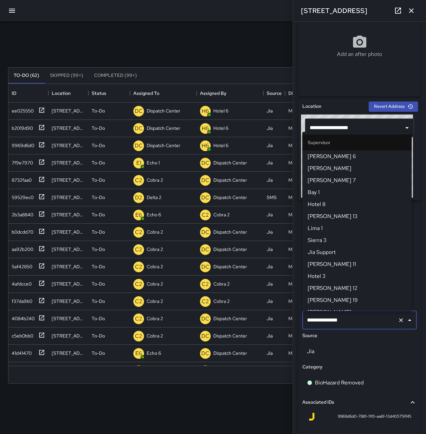
scroll to position [631, 0]
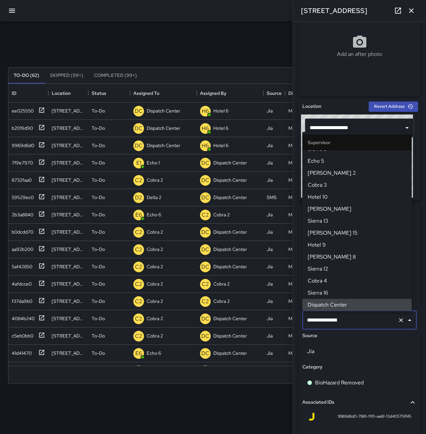
click at [397, 321] on icon "Clear" at bounding box center [400, 320] width 7 height 7
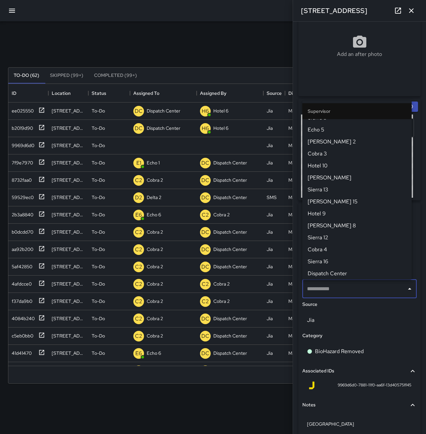
scroll to position [0, 0]
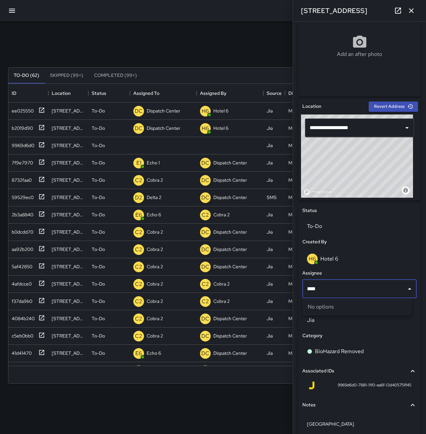
type input "***"
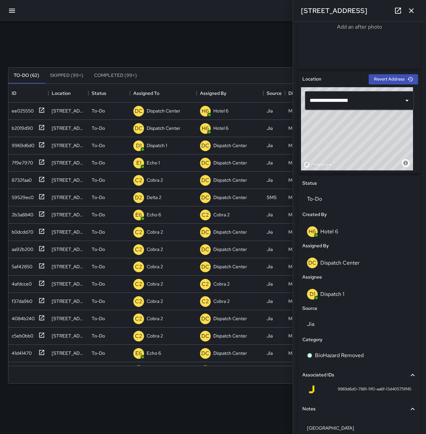
scroll to position [192, 0]
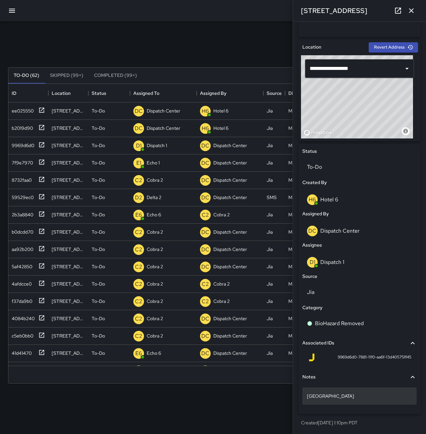
click at [383, 400] on div "Sixth Street and Franklin Street" at bounding box center [359, 396] width 114 height 17
type textarea "**********"
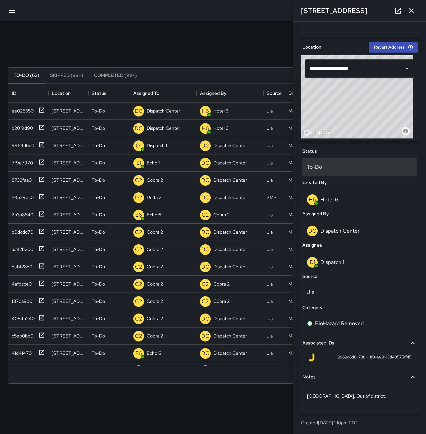
click at [348, 166] on p "To-Do" at bounding box center [359, 167] width 105 height 8
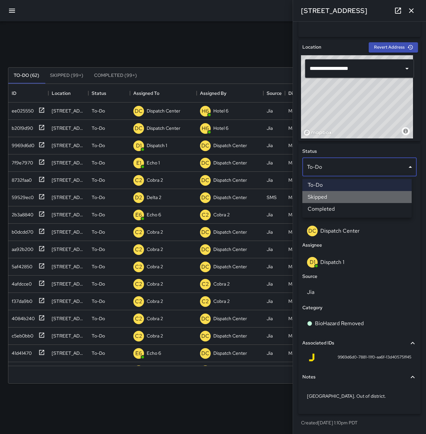
click at [348, 198] on li "Skipped" at bounding box center [356, 197] width 109 height 12
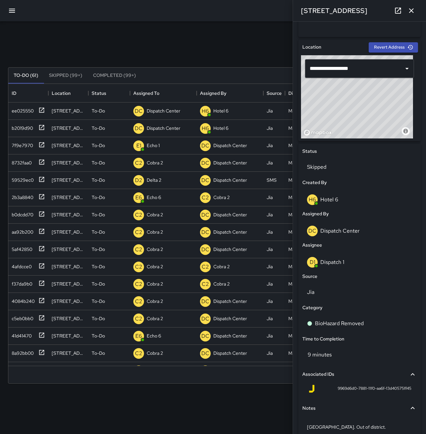
click at [412, 11] on icon "button" at bounding box center [411, 10] width 5 height 5
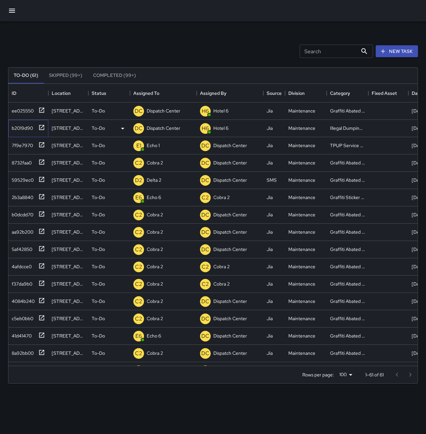
click at [28, 125] on div "b2019d90" at bounding box center [21, 126] width 24 height 9
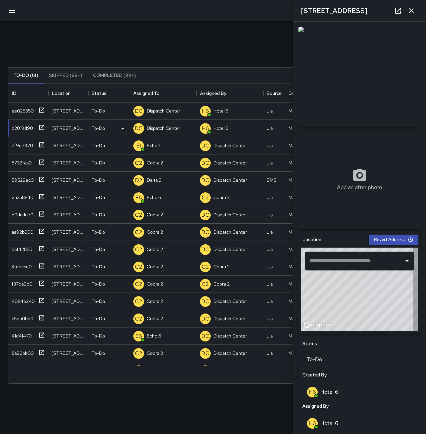
type input "**********"
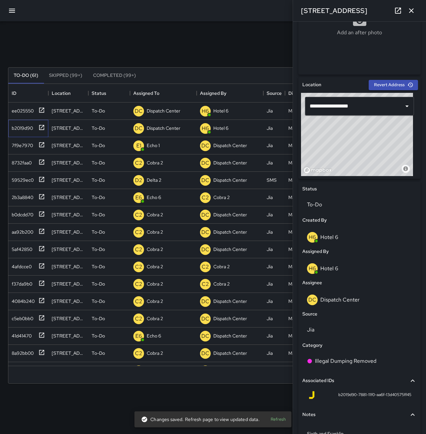
scroll to position [167, 0]
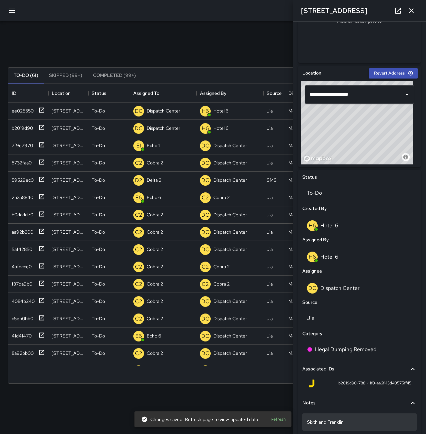
click at [370, 421] on p "Sixth and Franklin" at bounding box center [359, 422] width 105 height 7
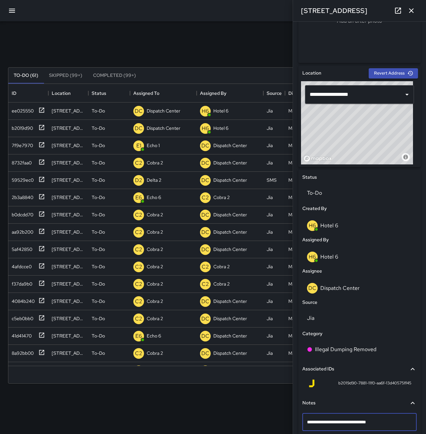
type textarea "**********"
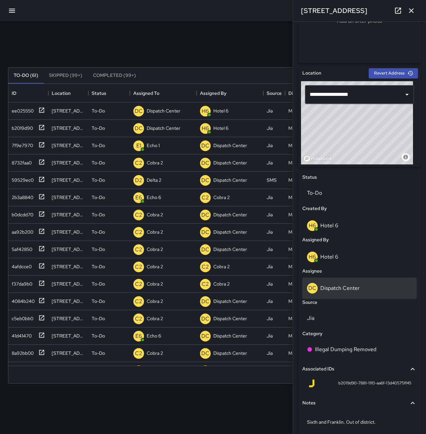
click at [354, 285] on div "DC Dispatch Center" at bounding box center [359, 288] width 105 height 11
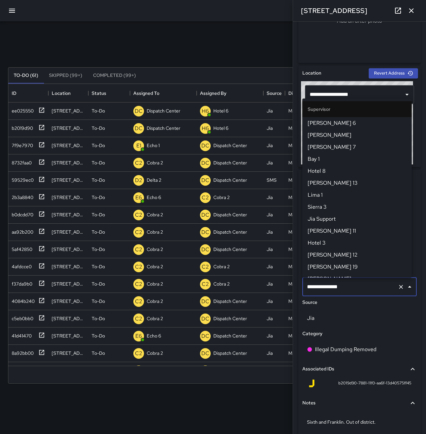
scroll to position [631, 0]
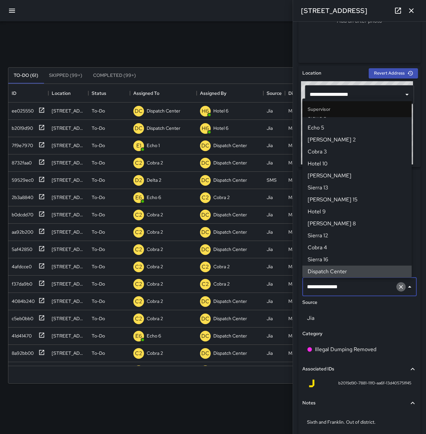
click at [397, 288] on icon "Clear" at bounding box center [400, 287] width 7 height 7
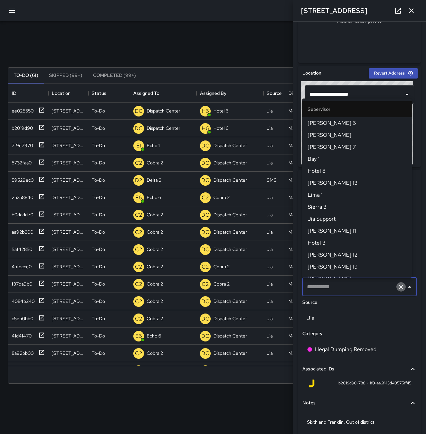
scroll to position [161, 0]
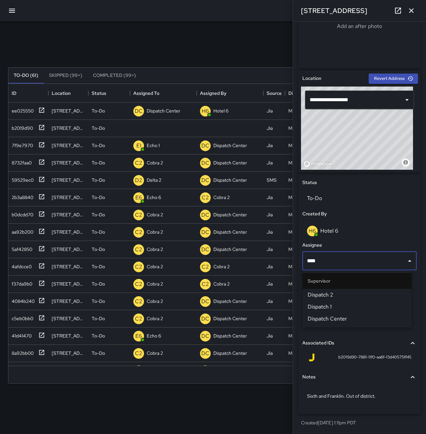
type input "*****"
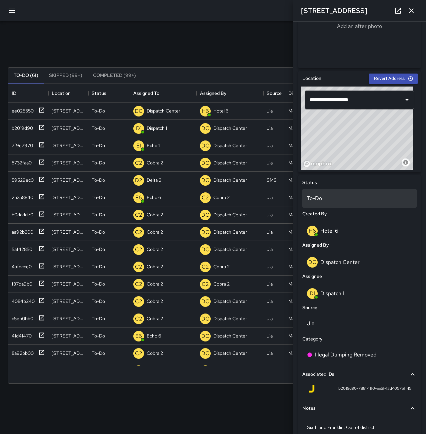
click at [334, 195] on p "To-Do" at bounding box center [359, 198] width 105 height 8
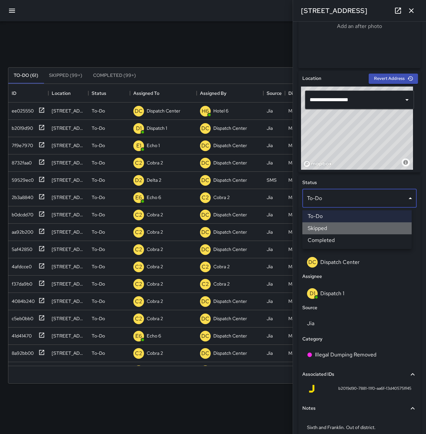
click at [341, 227] on li "Skipped" at bounding box center [356, 228] width 109 height 12
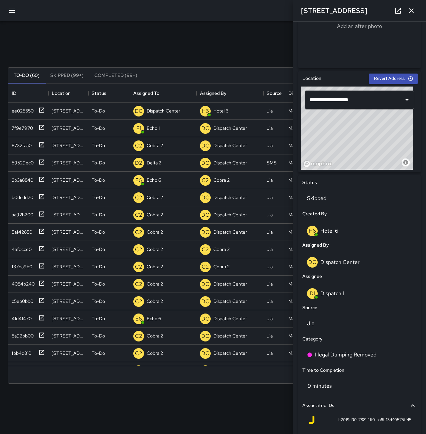
click at [411, 11] on icon "button" at bounding box center [411, 10] width 5 height 5
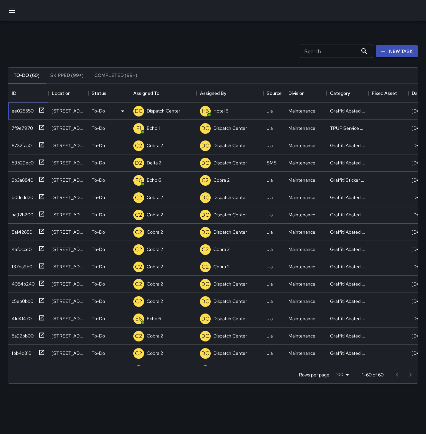
click at [22, 110] on div "ee025550" at bounding box center [21, 109] width 25 height 9
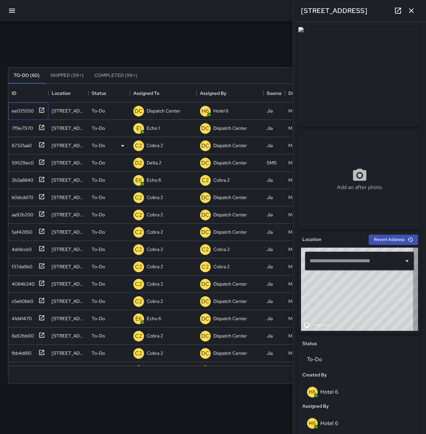
type input "**********"
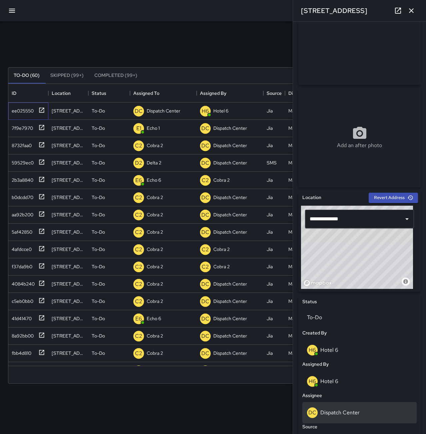
scroll to position [67, 0]
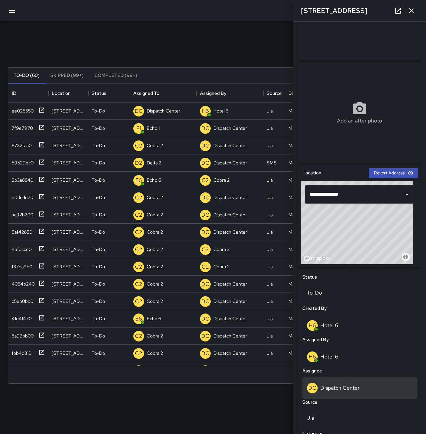
click at [371, 384] on div "DC Dispatch Center" at bounding box center [359, 388] width 105 height 11
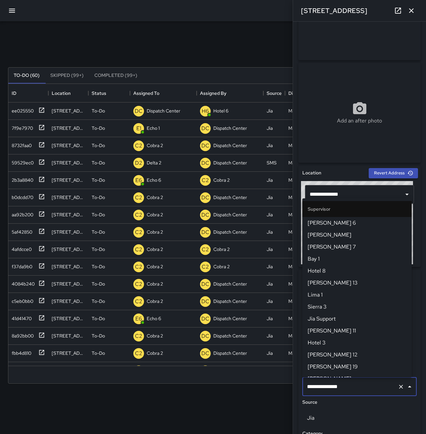
scroll to position [631, 0]
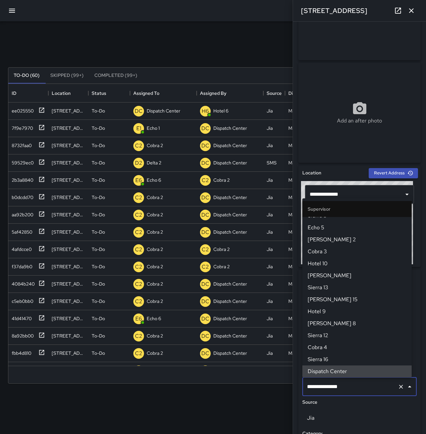
click at [397, 389] on icon "Clear" at bounding box center [400, 387] width 7 height 7
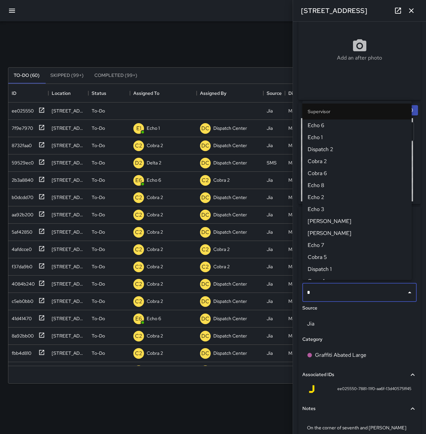
scroll to position [133, 0]
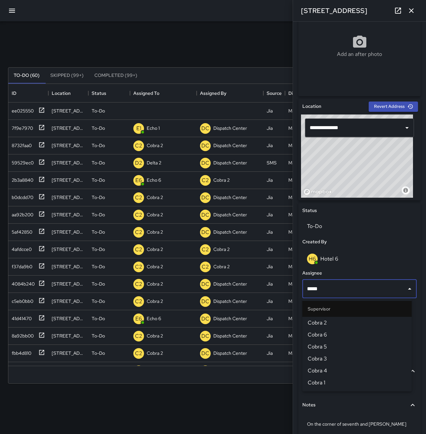
type input "*****"
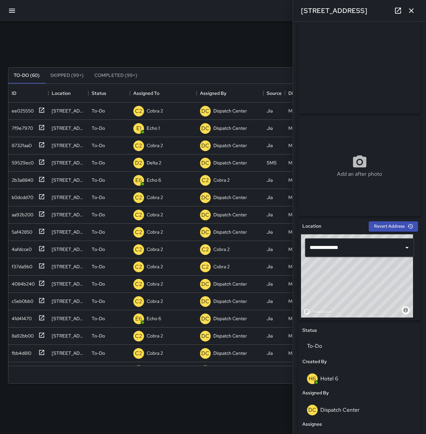
scroll to position [0, 0]
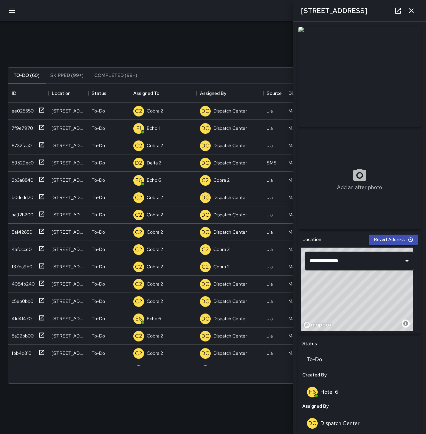
click at [414, 13] on icon "button" at bounding box center [411, 11] width 8 height 8
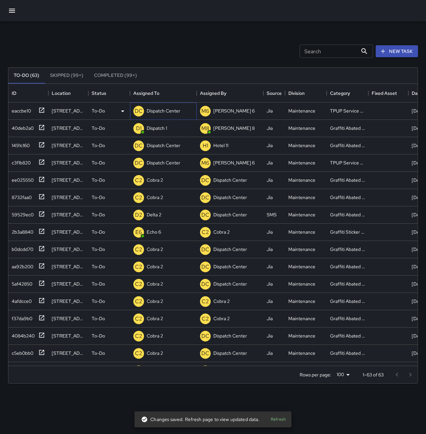
click at [162, 110] on p "Dispatch Center" at bounding box center [164, 111] width 34 height 7
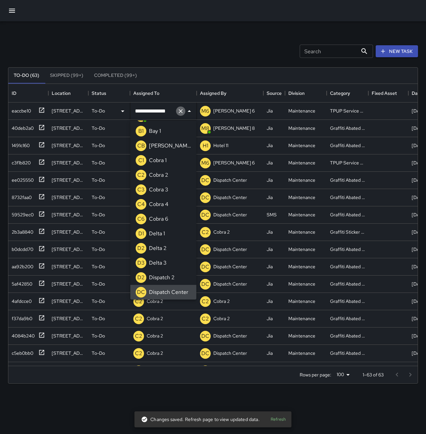
click at [180, 111] on icon "Clear" at bounding box center [180, 111] width 7 height 7
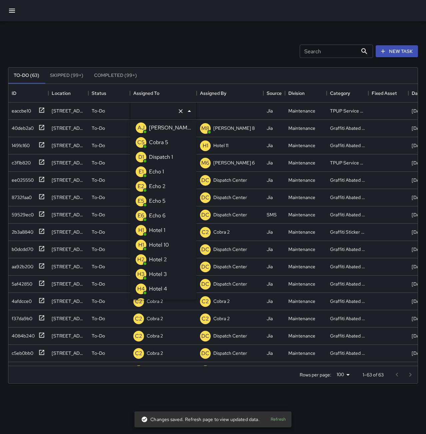
click at [164, 170] on div "Echo 1" at bounding box center [157, 172] width 18 height 11
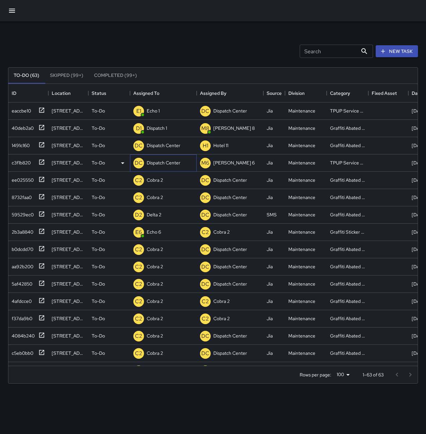
click at [158, 161] on p "Dispatch Center" at bounding box center [164, 163] width 34 height 7
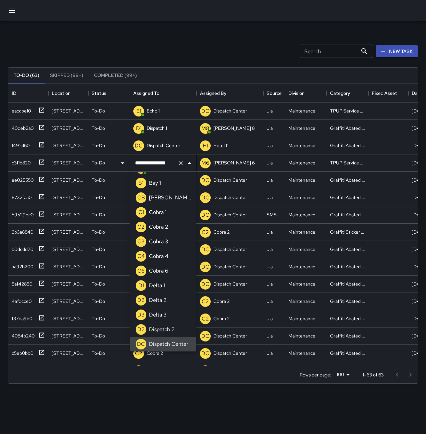
click at [179, 160] on icon "Clear" at bounding box center [180, 163] width 7 height 7
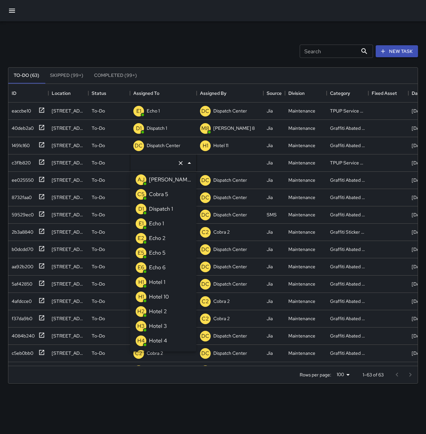
click at [163, 226] on p "Echo 1" at bounding box center [156, 224] width 15 height 8
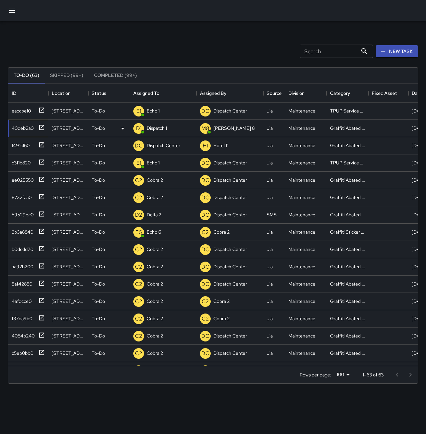
click at [21, 127] on div "40deb2a0" at bounding box center [21, 126] width 25 height 9
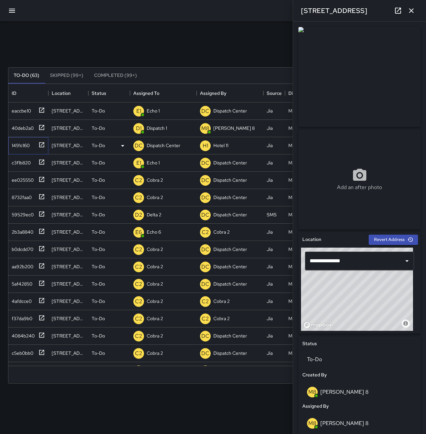
click at [22, 146] on div "1491c160" at bounding box center [19, 144] width 21 height 9
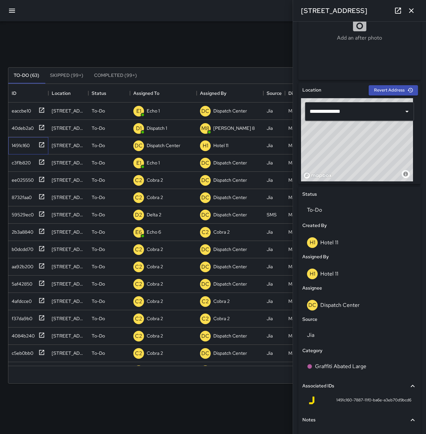
scroll to position [166, 0]
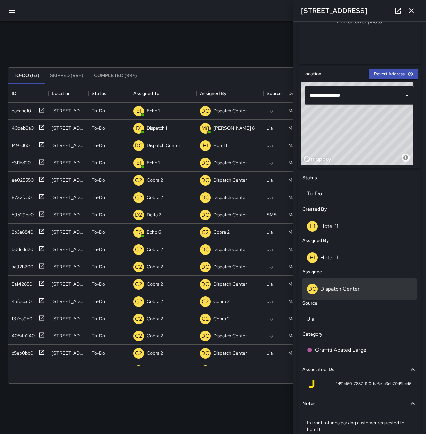
click at [348, 286] on p "Dispatch Center" at bounding box center [339, 288] width 39 height 7
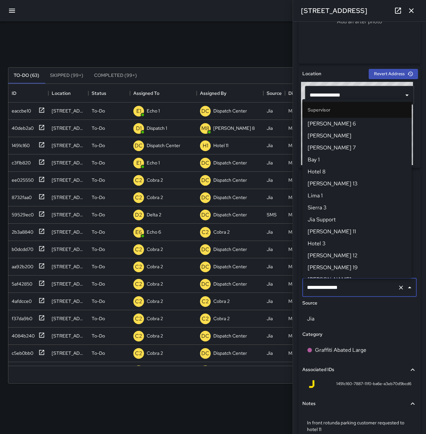
scroll to position [631, 0]
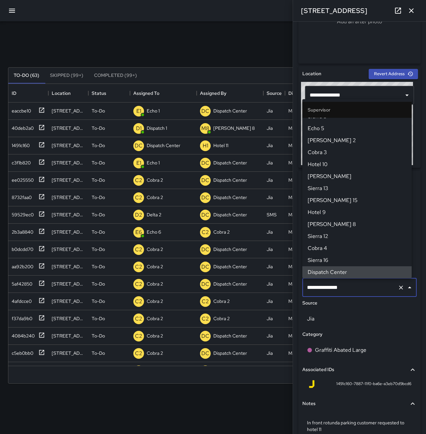
click at [397, 290] on icon "Clear" at bounding box center [400, 287] width 7 height 7
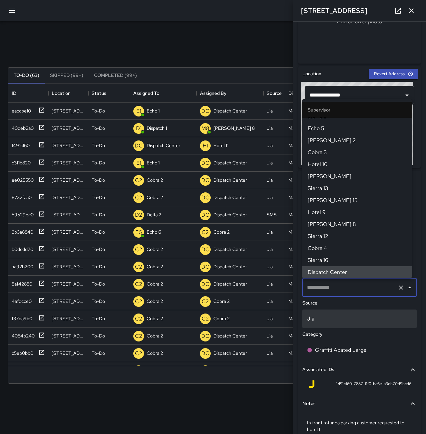
scroll to position [0, 0]
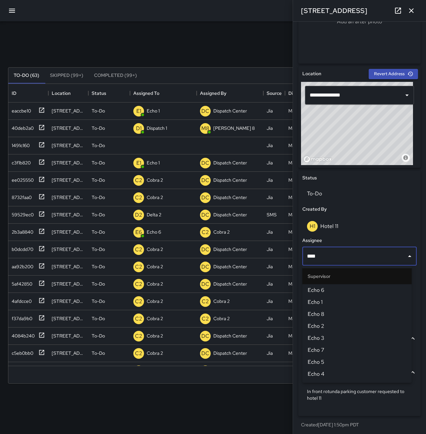
type input "****"
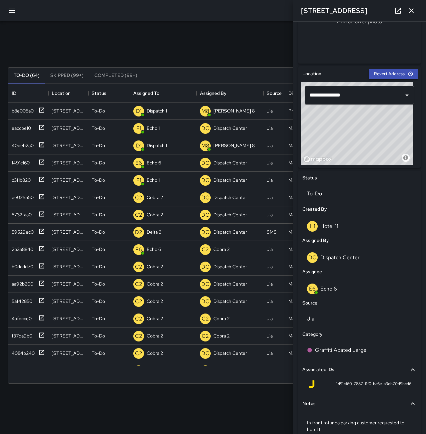
click at [411, 10] on icon "button" at bounding box center [411, 10] width 5 height 5
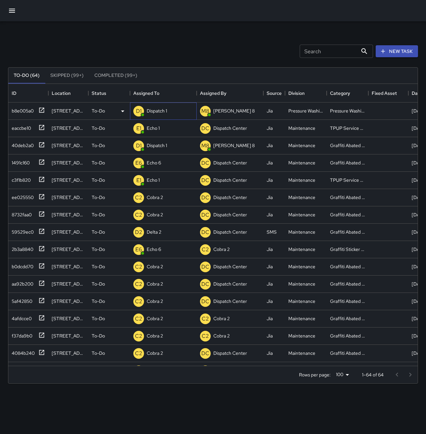
click at [157, 113] on p "Dispatch 1" at bounding box center [157, 111] width 20 height 7
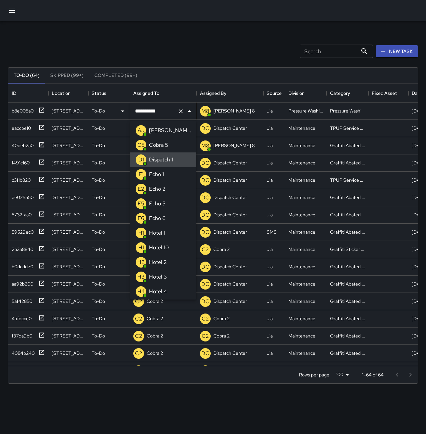
click at [176, 110] on button "Clear" at bounding box center [180, 111] width 9 height 9
click at [165, 203] on p "Echo 5" at bounding box center [157, 204] width 17 height 8
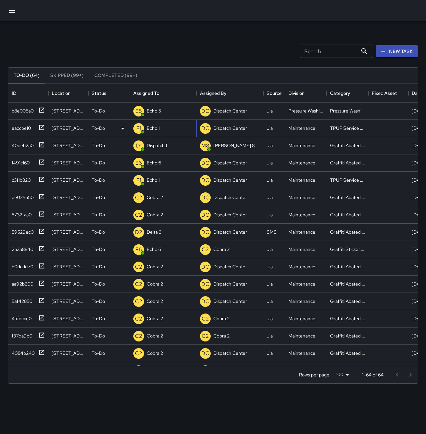
click at [149, 128] on p "Echo 1" at bounding box center [153, 128] width 13 height 7
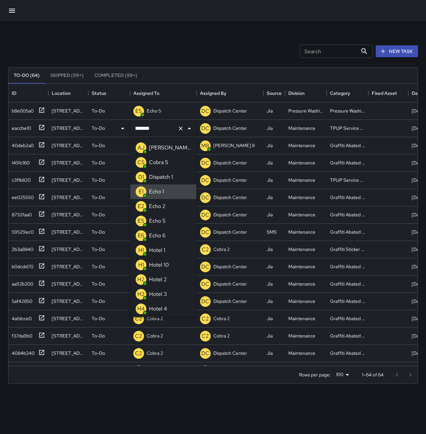
click at [180, 128] on icon "Clear" at bounding box center [181, 129] width 4 height 4
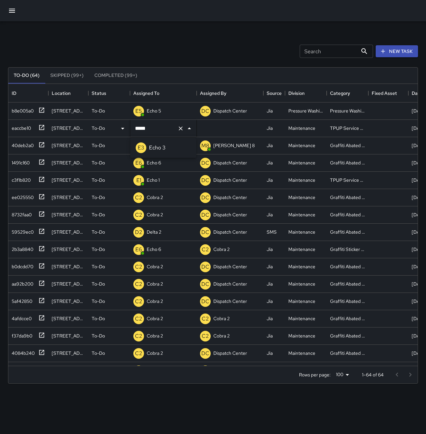
type input "******"
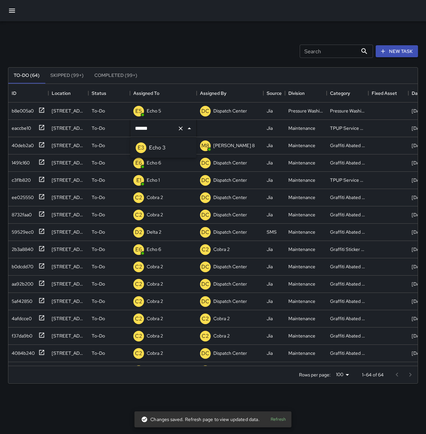
click at [163, 150] on p "Echo 3" at bounding box center [157, 148] width 17 height 8
click at [20, 143] on div "40deb2a0" at bounding box center [21, 144] width 25 height 9
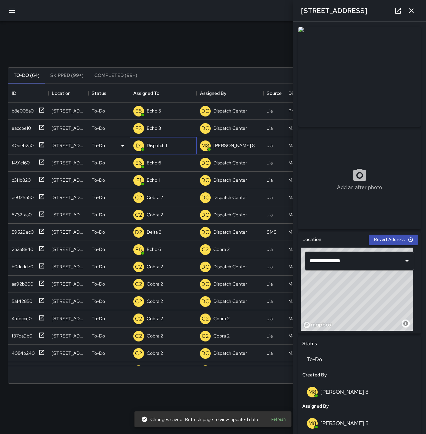
click at [158, 149] on p "Dispatch 1" at bounding box center [157, 145] width 20 height 7
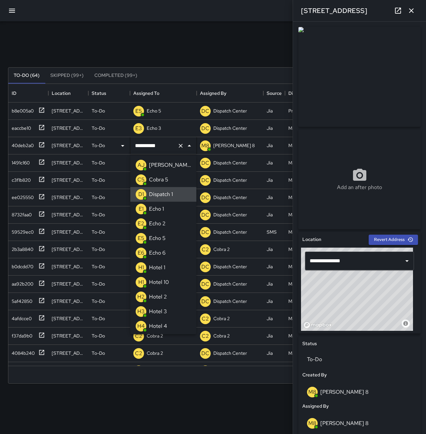
click at [178, 144] on icon "Clear" at bounding box center [180, 146] width 7 height 7
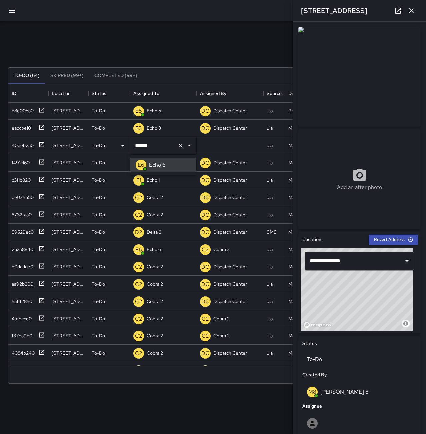
type input "******"
click at [179, 56] on div "Search Search New Task" at bounding box center [213, 51] width 412 height 35
click at [22, 346] on div "4084b240" at bounding box center [28, 353] width 40 height 17
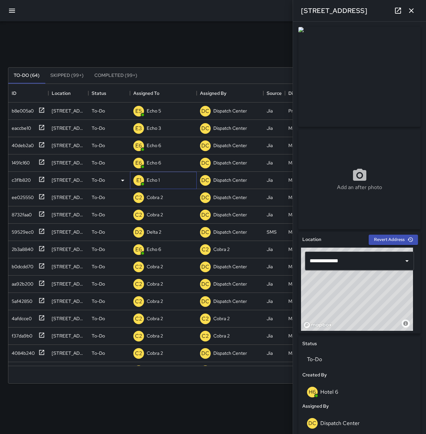
click at [156, 182] on p "Echo 1" at bounding box center [153, 180] width 13 height 7
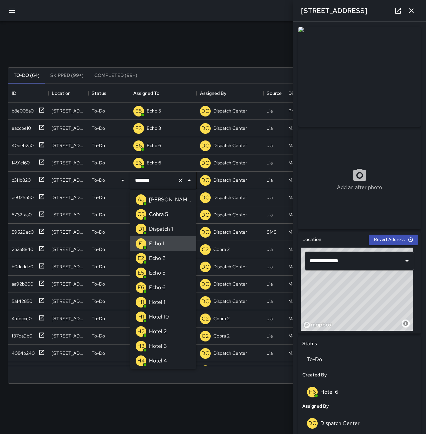
click at [179, 183] on icon "Clear" at bounding box center [180, 180] width 7 height 7
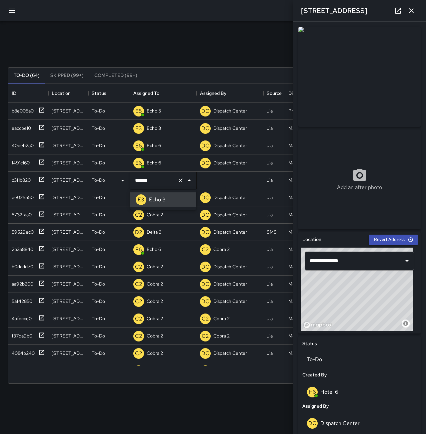
type input "******"
click at [171, 40] on div "Search Search New Task" at bounding box center [213, 51] width 412 height 35
click at [34, 351] on div "4084b240" at bounding box center [22, 351] width 26 height 9
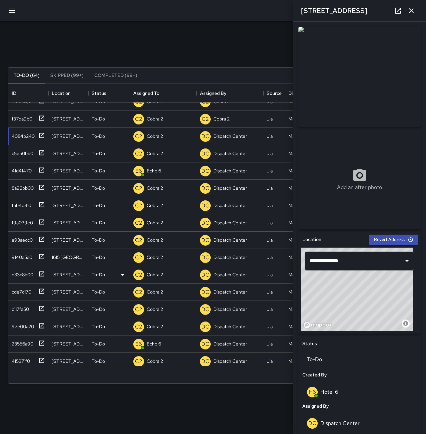
scroll to position [233, 0]
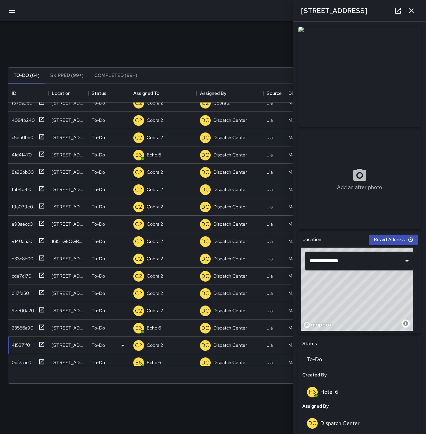
click at [23, 343] on div "415371f0" at bounding box center [19, 343] width 21 height 9
type input "**********"
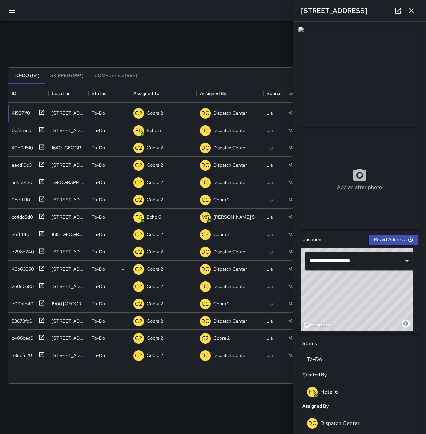
scroll to position [466, 0]
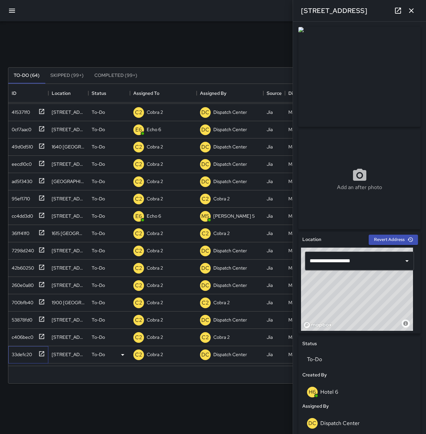
click at [24, 351] on div "33defc20" at bounding box center [20, 353] width 23 height 9
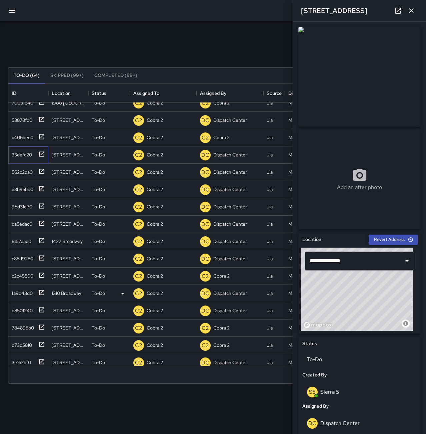
scroll to position [699, 0]
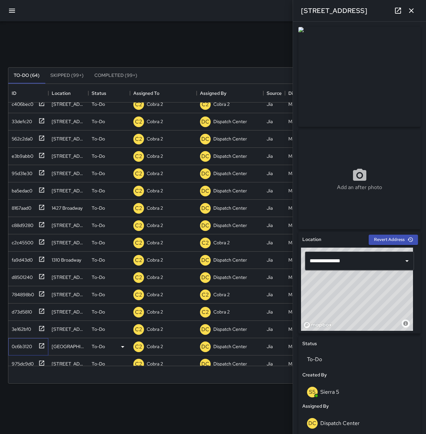
click at [30, 345] on div "0c6b3120" at bounding box center [20, 345] width 23 height 9
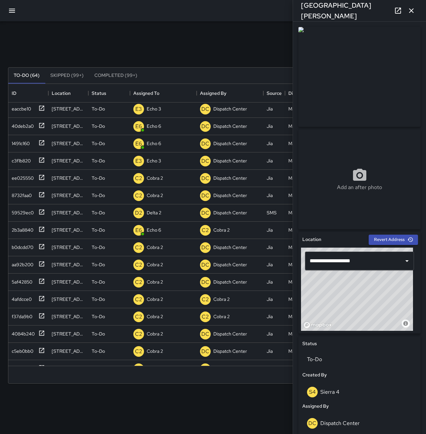
scroll to position [0, 0]
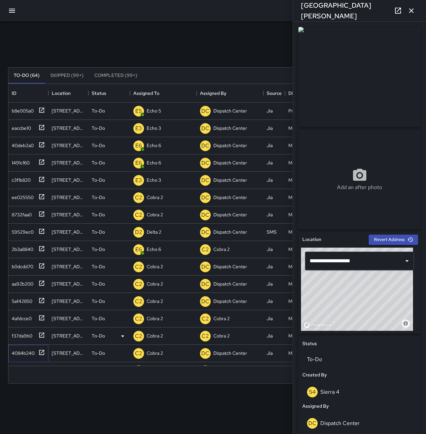
drag, startPoint x: 18, startPoint y: 349, endPoint x: 73, endPoint y: 331, distance: 58.6
click at [18, 349] on div "4084b240" at bounding box center [22, 351] width 26 height 9
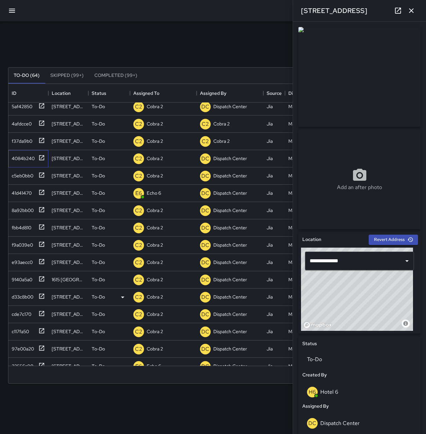
scroll to position [266, 0]
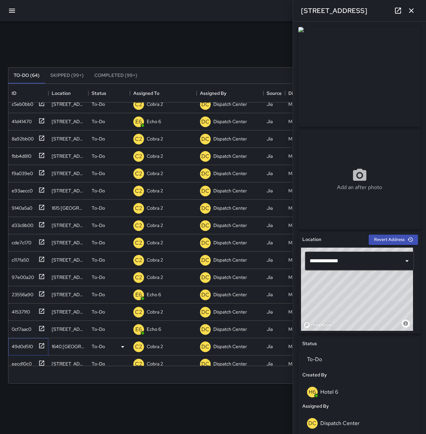
click at [30, 345] on div "49d0d510" at bounding box center [21, 345] width 24 height 9
type input "**********"
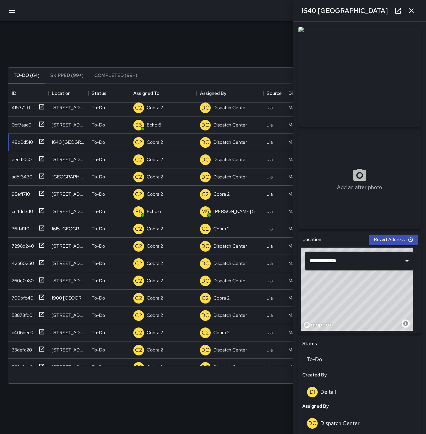
scroll to position [500, 0]
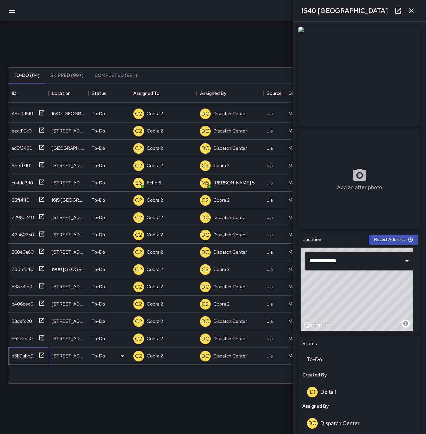
click at [22, 352] on div "e3b9abb0" at bounding box center [21, 354] width 24 height 9
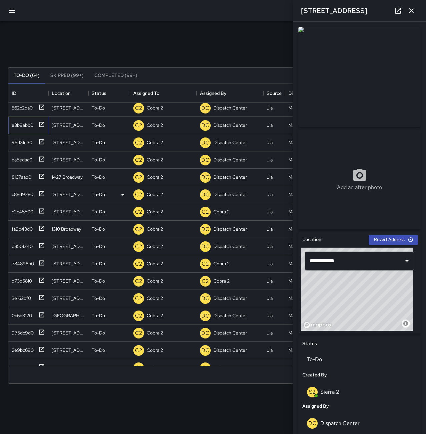
scroll to position [766, 0]
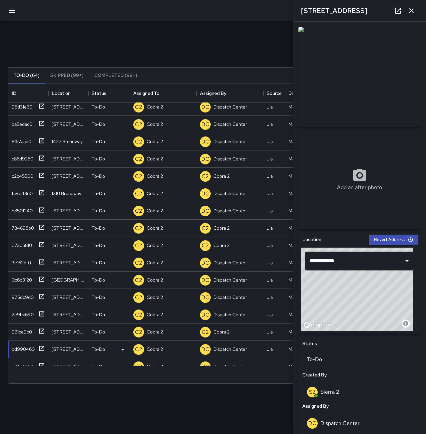
click at [28, 348] on div "bd990460" at bounding box center [22, 347] width 26 height 9
type input "**********"
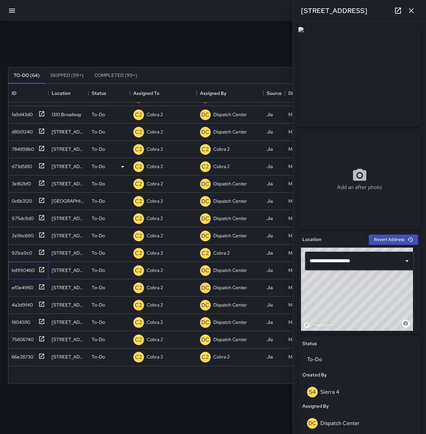
scroll to position [850, 0]
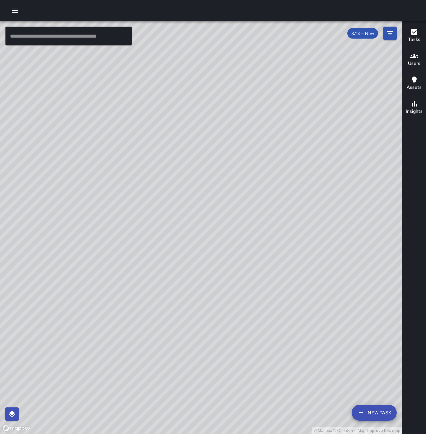
drag, startPoint x: 353, startPoint y: 274, endPoint x: 241, endPoint y: 285, distance: 112.1
click at [241, 285] on div "© Mapbox © OpenStreetMap Improve this map" at bounding box center [201, 227] width 402 height 413
drag, startPoint x: 328, startPoint y: 315, endPoint x: 178, endPoint y: 273, distance: 155.7
click at [176, 273] on div "© Mapbox © OpenStreetMap Improve this map" at bounding box center [201, 227] width 402 height 413
click at [67, 33] on input "text" at bounding box center [68, 36] width 127 height 19
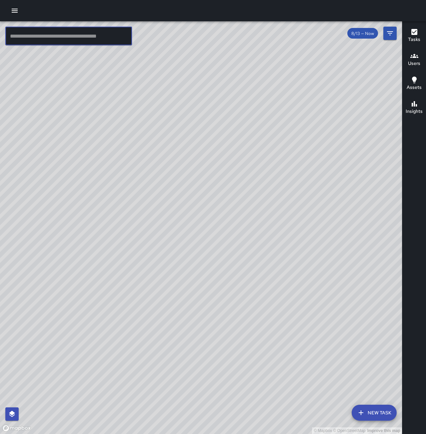
type input "********"
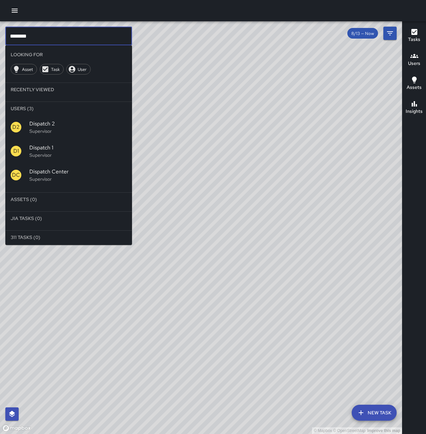
click at [64, 153] on p "Supervisor" at bounding box center [77, 155] width 97 height 7
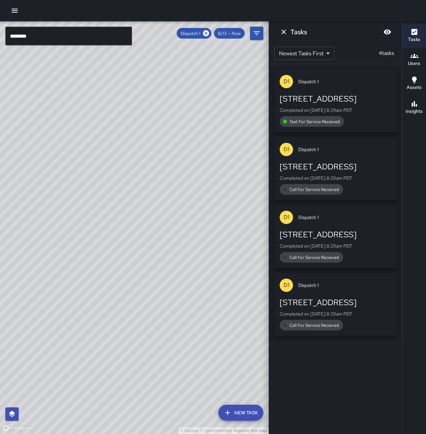
click at [350, 315] on p "Completed on 8/13/2025, 8:29am PDT" at bounding box center [335, 314] width 112 height 7
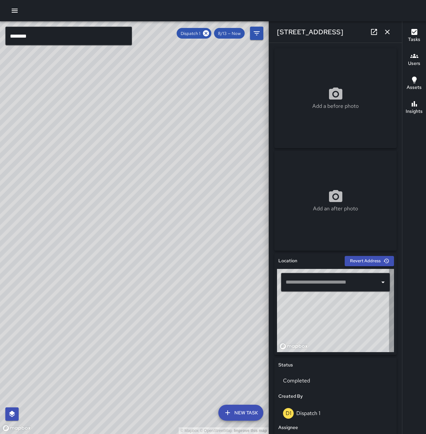
type input "**********"
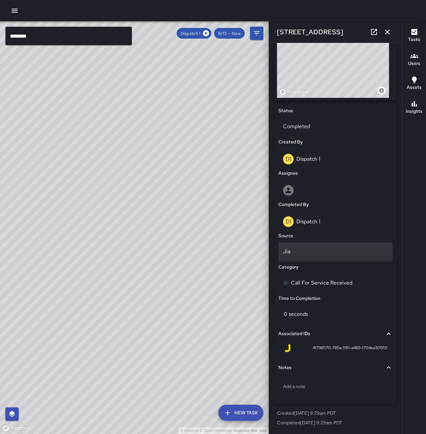
click at [311, 252] on p "Jia" at bounding box center [335, 252] width 105 height 8
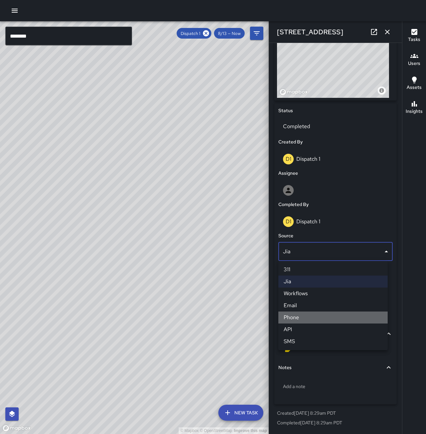
click at [307, 317] on li "Phone" at bounding box center [332, 318] width 109 height 12
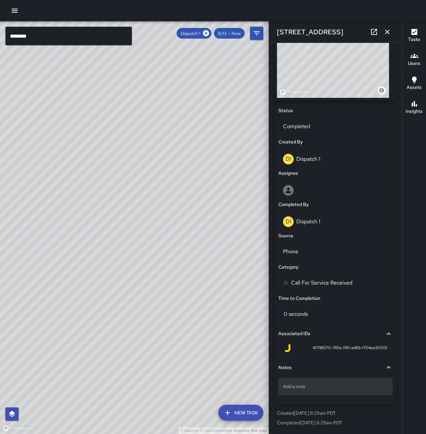
click at [312, 386] on p "Add a note" at bounding box center [335, 386] width 105 height 7
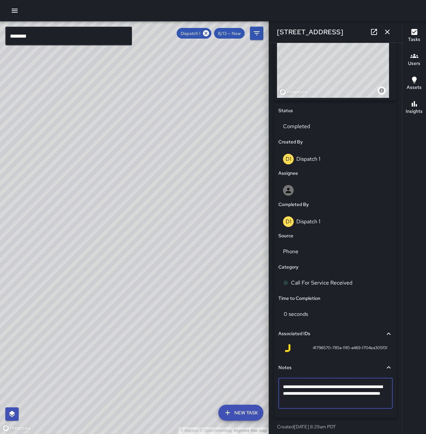
type textarea "**********"
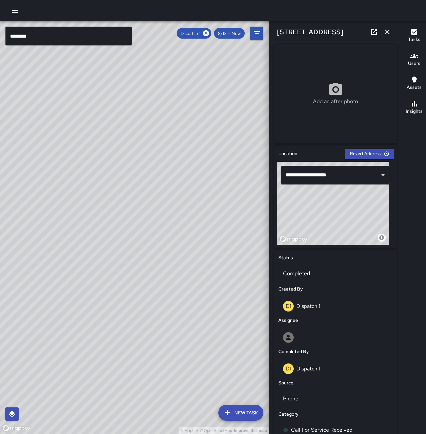
scroll to position [68, 0]
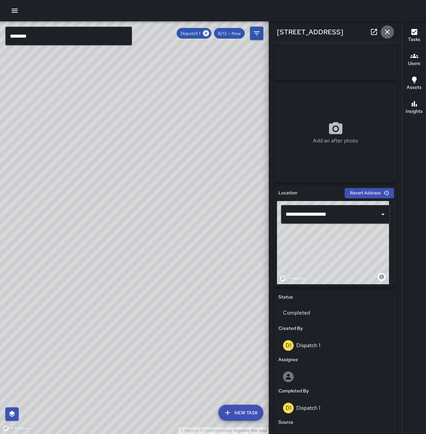
click at [388, 34] on icon "button" at bounding box center [387, 32] width 8 height 8
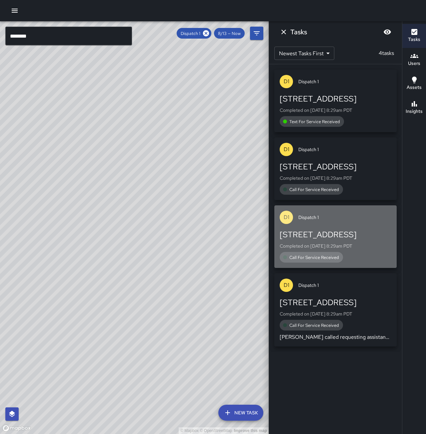
click at [347, 250] on div "1904 Franklin Street Completed on 8/13/2025, 8:29am PDT Call For Service Receiv…" at bounding box center [335, 245] width 112 height 33
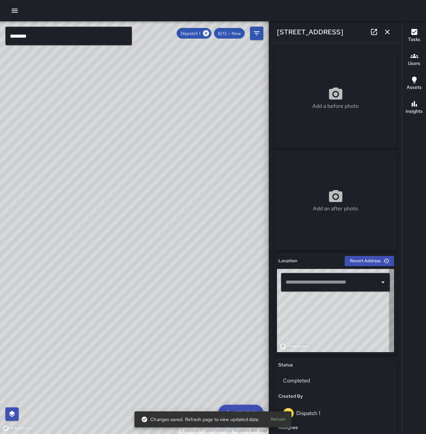
type input "**********"
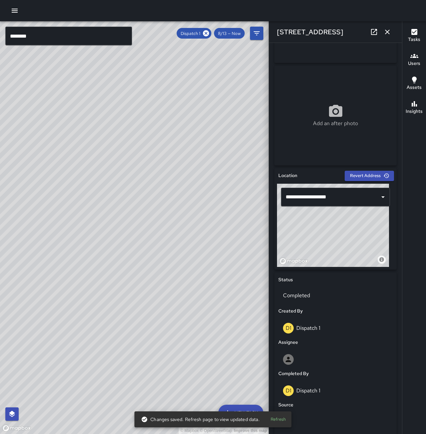
scroll to position [254, 0]
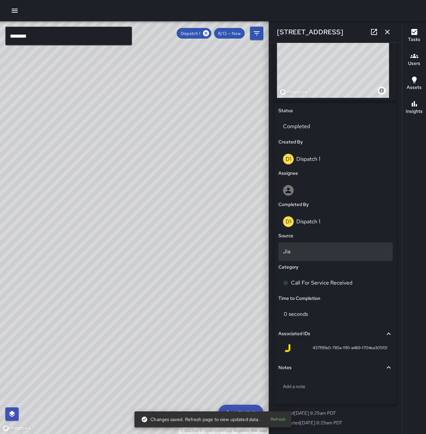
click at [324, 257] on div "Jia" at bounding box center [335, 251] width 114 height 19
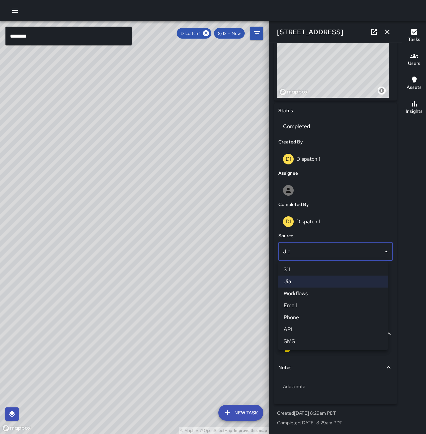
click at [320, 317] on li "Phone" at bounding box center [332, 318] width 109 height 12
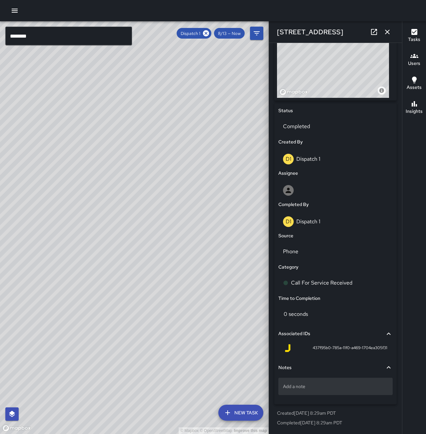
click at [319, 380] on div "Add a note" at bounding box center [335, 386] width 114 height 17
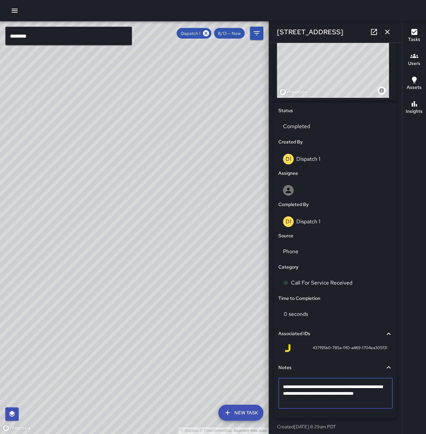
type textarea "**********"
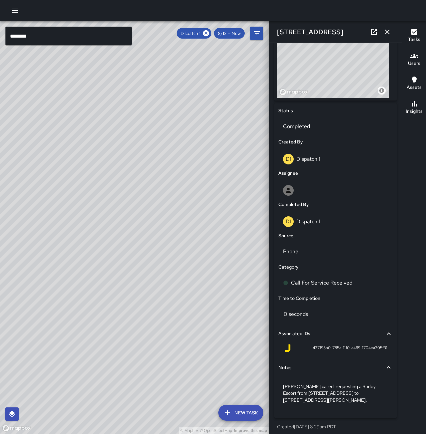
click at [387, 29] on icon "button" at bounding box center [387, 32] width 8 height 8
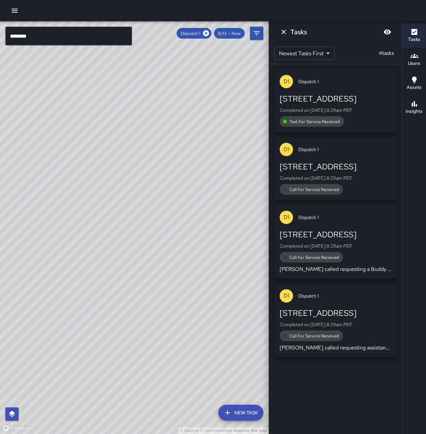
click at [352, 187] on div "Call For Service Received" at bounding box center [335, 189] width 112 height 11
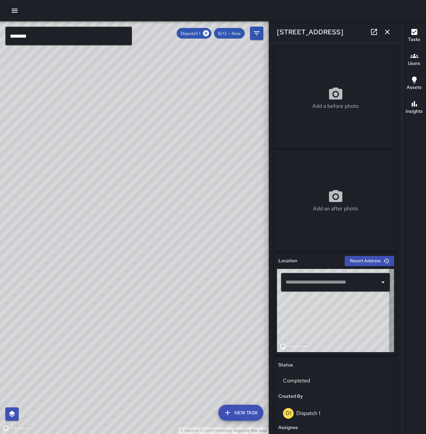
type input "**********"
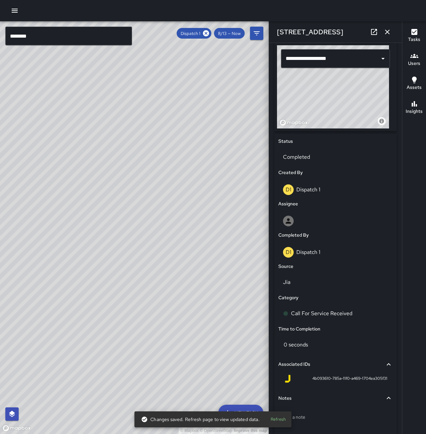
scroll to position [233, 0]
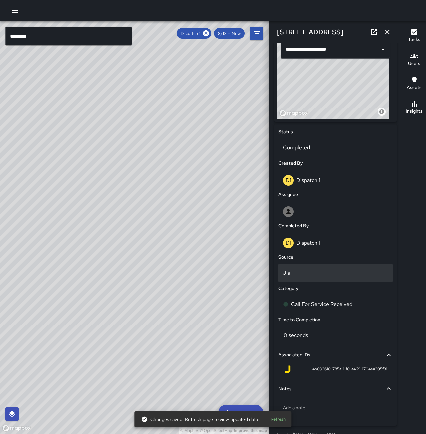
click at [314, 277] on p "Jia" at bounding box center [335, 273] width 105 height 8
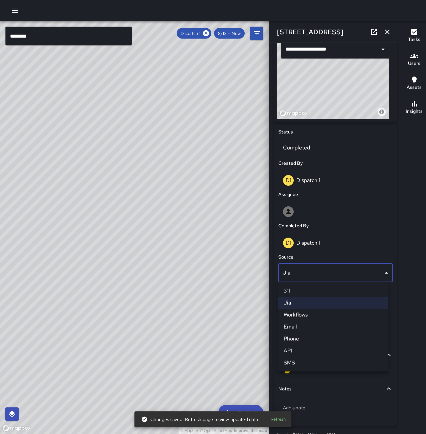
click at [319, 336] on li "Phone" at bounding box center [332, 339] width 109 height 12
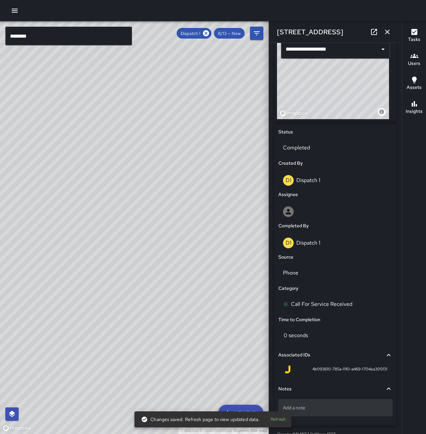
click at [325, 404] on div "Add a note" at bounding box center [335, 407] width 114 height 17
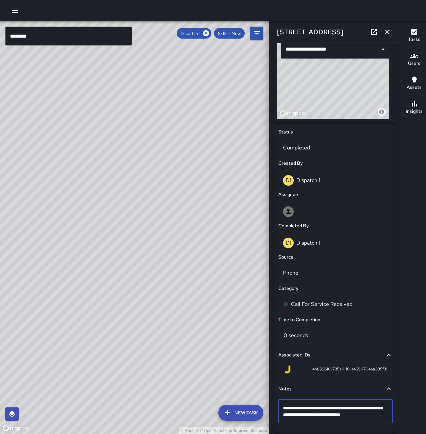
type textarea "**********"
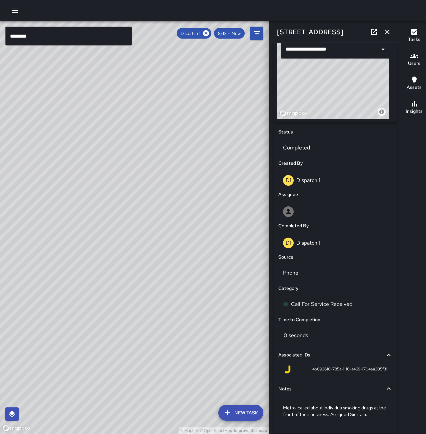
click at [388, 31] on icon "button" at bounding box center [387, 32] width 5 height 5
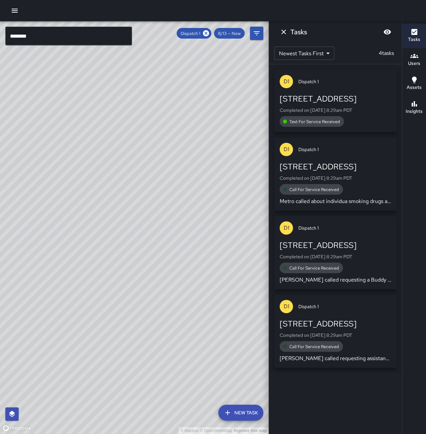
click at [379, 106] on div "1904 Franklin Street Completed on 8/13/2025, 8:29am PDT Text For Service Receiv…" at bounding box center [335, 110] width 112 height 33
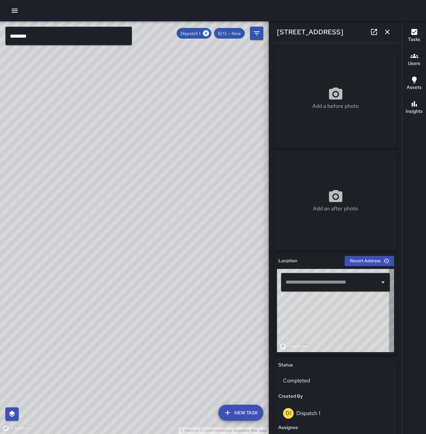
type input "**********"
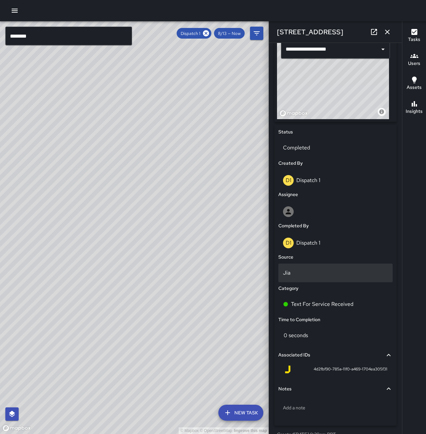
click at [323, 270] on p "Jia" at bounding box center [335, 273] width 105 height 8
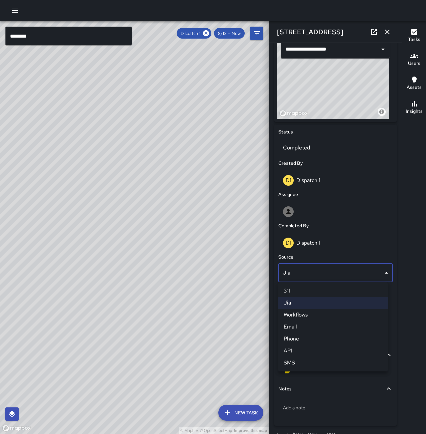
click at [324, 363] on li "SMS" at bounding box center [332, 363] width 109 height 12
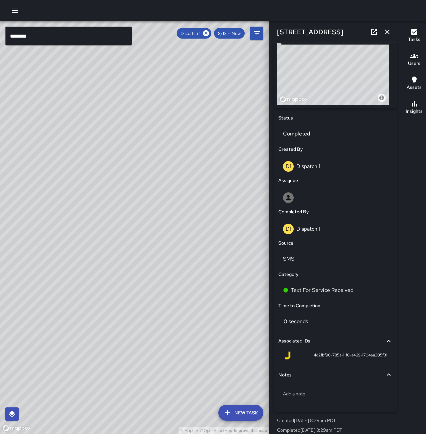
scroll to position [254, 0]
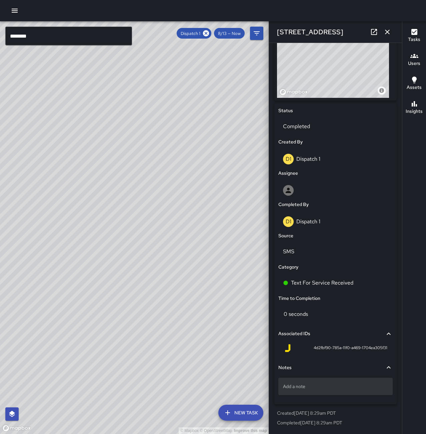
click at [322, 381] on div "Add a note" at bounding box center [335, 386] width 114 height 17
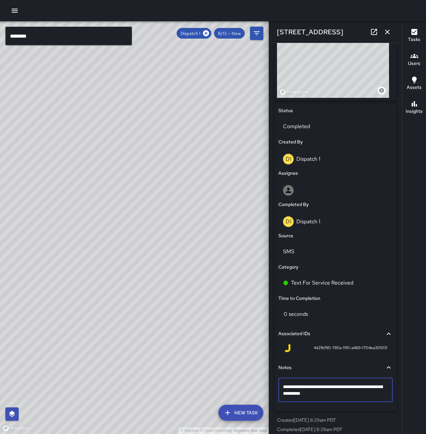
type textarea "**********"
click at [391, 32] on button "button" at bounding box center [386, 31] width 13 height 13
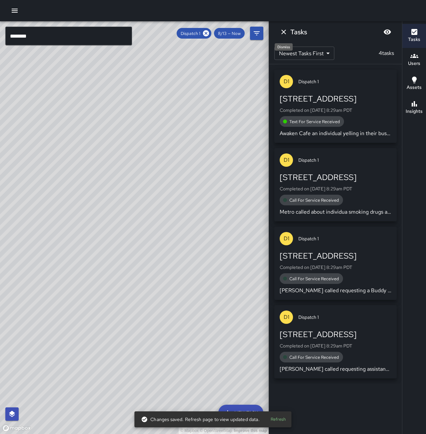
click at [285, 33] on icon "Dismiss" at bounding box center [283, 32] width 8 height 8
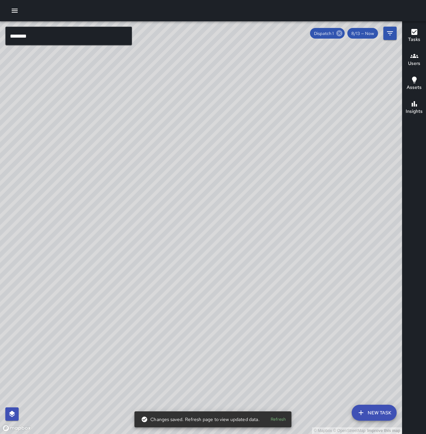
click at [337, 33] on icon at bounding box center [339, 33] width 6 height 6
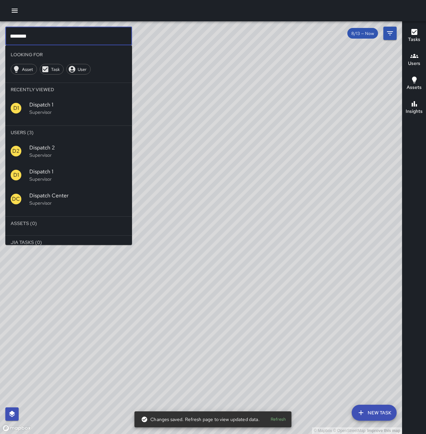
drag, startPoint x: 74, startPoint y: 37, endPoint x: -19, endPoint y: 49, distance: 93.4
click at [0, 49] on html "© Mapbox © OpenStreetMap Improve this map ******** ​ Looking For Asset Task Use…" at bounding box center [213, 217] width 426 height 434
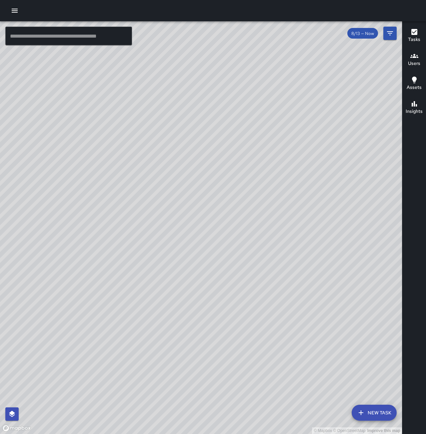
drag, startPoint x: 333, startPoint y: 132, endPoint x: 281, endPoint y: 199, distance: 84.8
click at [281, 199] on div "© Mapbox © OpenStreetMap Improve this map" at bounding box center [201, 227] width 402 height 413
drag, startPoint x: 236, startPoint y: 287, endPoint x: 379, endPoint y: 160, distance: 191.3
click at [379, 160] on div "© Mapbox © OpenStreetMap Improve this map" at bounding box center [201, 227] width 402 height 413
drag, startPoint x: 319, startPoint y: 244, endPoint x: 122, endPoint y: 220, distance: 198.3
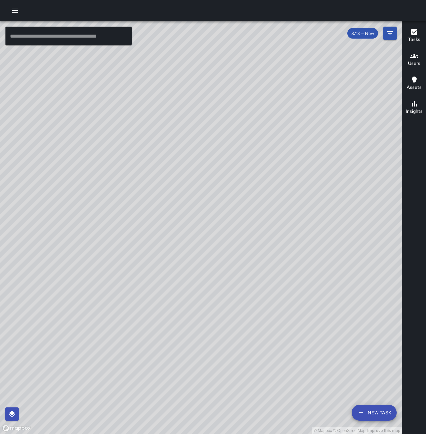
click at [122, 220] on div "© Mapbox © OpenStreetMap Improve this map" at bounding box center [201, 227] width 402 height 413
drag, startPoint x: 207, startPoint y: 55, endPoint x: 243, endPoint y: 176, distance: 126.1
click at [243, 176] on div "© Mapbox © OpenStreetMap Improve this map" at bounding box center [201, 227] width 402 height 413
drag, startPoint x: 231, startPoint y: 353, endPoint x: 370, endPoint y: 184, distance: 218.7
click at [370, 184] on div "© Mapbox © OpenStreetMap Improve this map" at bounding box center [201, 227] width 402 height 413
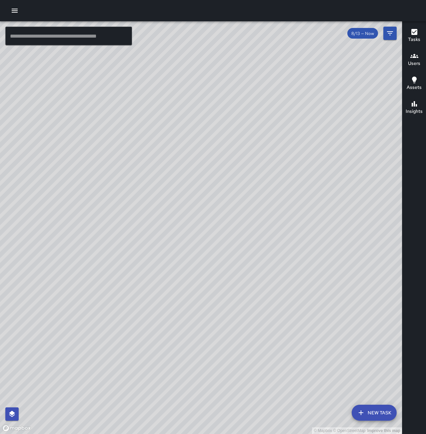
drag, startPoint x: 308, startPoint y: 280, endPoint x: 268, endPoint y: 319, distance: 55.6
click at [268, 319] on div "© Mapbox © OpenStreetMap Improve this map" at bounding box center [201, 227] width 402 height 413
drag, startPoint x: 201, startPoint y: 200, endPoint x: 368, endPoint y: 89, distance: 200.3
click at [368, 89] on div "© Mapbox © OpenStreetMap Improve this map" at bounding box center [201, 227] width 402 height 413
drag, startPoint x: 277, startPoint y: 248, endPoint x: 127, endPoint y: 358, distance: 186.5
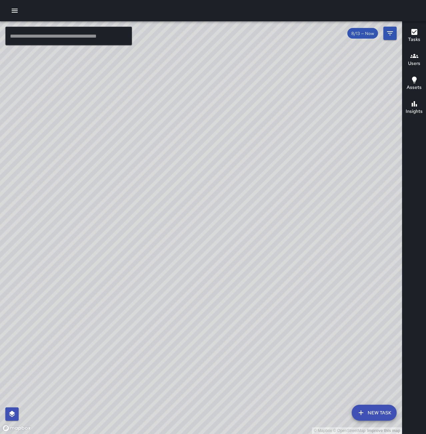
click at [127, 358] on div "© Mapbox © OpenStreetMap Improve this map" at bounding box center [201, 227] width 402 height 413
drag, startPoint x: 252, startPoint y: 171, endPoint x: 115, endPoint y: 232, distance: 150.9
click at [115, 232] on div "© Mapbox © OpenStreetMap Improve this map" at bounding box center [201, 227] width 402 height 413
drag, startPoint x: 183, startPoint y: 386, endPoint x: 313, endPoint y: 202, distance: 225.1
click at [313, 202] on div "© Mapbox © OpenStreetMap Improve this map" at bounding box center [201, 227] width 402 height 413
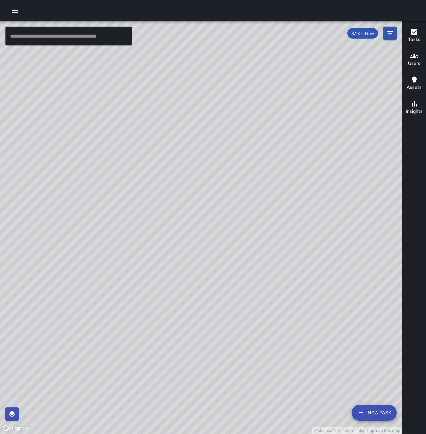
drag, startPoint x: 187, startPoint y: 232, endPoint x: 292, endPoint y: 175, distance: 118.6
click at [292, 175] on div "© Mapbox © OpenStreetMap Improve this map" at bounding box center [201, 227] width 402 height 413
drag, startPoint x: 346, startPoint y: 174, endPoint x: 157, endPoint y: 162, distance: 189.9
click at [157, 162] on div "© Mapbox © OpenStreetMap Improve this map" at bounding box center [201, 227] width 402 height 413
drag, startPoint x: 187, startPoint y: 254, endPoint x: 279, endPoint y: 143, distance: 144.8
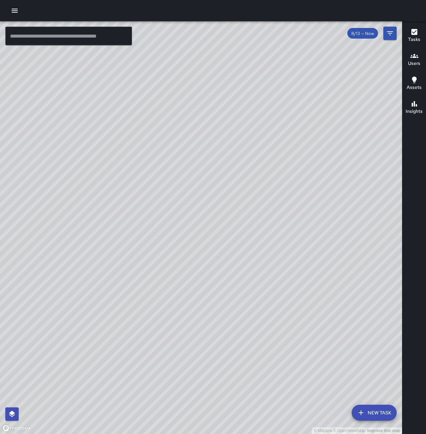
click at [279, 143] on div "© Mapbox © OpenStreetMap Improve this map" at bounding box center [201, 227] width 402 height 413
drag, startPoint x: 255, startPoint y: 193, endPoint x: 277, endPoint y: 156, distance: 44.0
click at [330, 193] on div "© Mapbox © OpenStreetMap Improve this map" at bounding box center [201, 227] width 402 height 413
drag, startPoint x: 203, startPoint y: 272, endPoint x: 263, endPoint y: 19, distance: 259.6
click at [263, 19] on div "© Mapbox © OpenStreetMap Improve this map ​ New Task 8/13 — Now Map Layers Task…" at bounding box center [213, 217] width 426 height 434
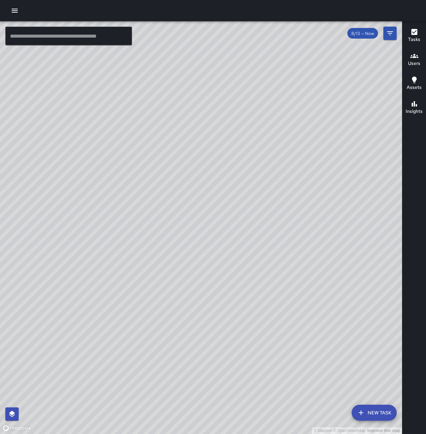
drag, startPoint x: 220, startPoint y: 238, endPoint x: 110, endPoint y: 326, distance: 140.8
click at [94, 372] on div "© Mapbox © OpenStreetMap Improve this map" at bounding box center [201, 227] width 402 height 413
drag, startPoint x: 315, startPoint y: 75, endPoint x: 74, endPoint y: 450, distance: 446.6
click at [74, 434] on html "© Mapbox © OpenStreetMap Improve this map ​ New Task 8/13 — Now Map Layers Task…" at bounding box center [213, 217] width 426 height 434
drag, startPoint x: 257, startPoint y: 121, endPoint x: 132, endPoint y: 414, distance: 319.4
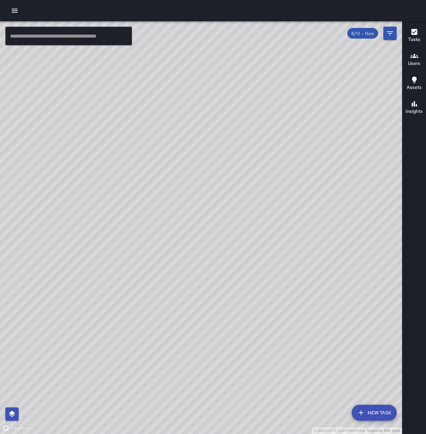
click at [132, 414] on div "© Mapbox © OpenStreetMap Improve this map" at bounding box center [201, 227] width 402 height 413
drag, startPoint x: 297, startPoint y: 186, endPoint x: 181, endPoint y: 77, distance: 159.5
click at [181, 77] on div "© Mapbox © OpenStreetMap Improve this map" at bounding box center [201, 227] width 402 height 413
drag, startPoint x: 137, startPoint y: 265, endPoint x: 279, endPoint y: 134, distance: 193.9
click at [280, 129] on div "© Mapbox © OpenStreetMap Improve this map" at bounding box center [201, 227] width 402 height 413
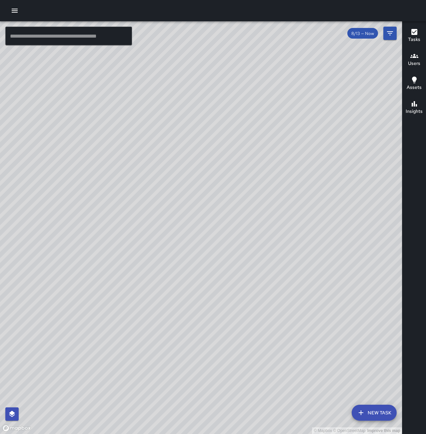
drag, startPoint x: 193, startPoint y: 285, endPoint x: 319, endPoint y: 225, distance: 139.6
click at [319, 225] on div "© Mapbox © OpenStreetMap Improve this map" at bounding box center [201, 227] width 402 height 413
drag, startPoint x: 235, startPoint y: 305, endPoint x: 260, endPoint y: 229, distance: 79.4
click at [260, 229] on div "© Mapbox © OpenStreetMap Improve this map" at bounding box center [201, 227] width 402 height 413
drag, startPoint x: 166, startPoint y: 304, endPoint x: 223, endPoint y: 266, distance: 69.0
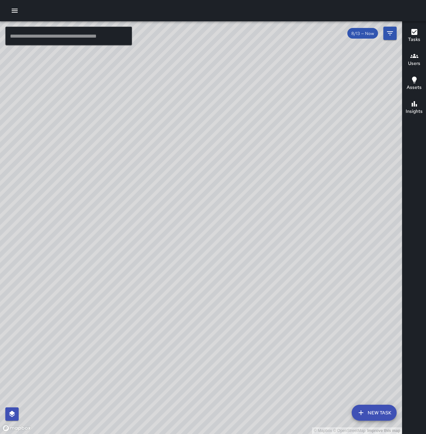
click at [223, 266] on div "© Mapbox © OpenStreetMap Improve this map" at bounding box center [201, 227] width 402 height 413
click at [52, 33] on input "text" at bounding box center [68, 36] width 127 height 19
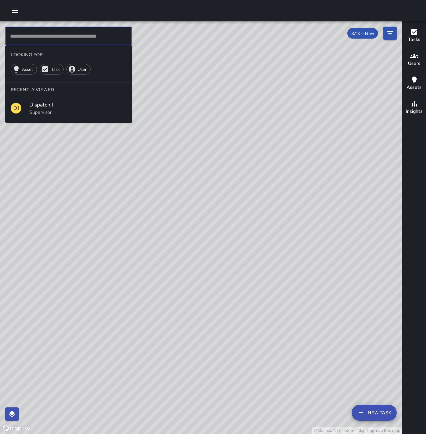
click at [72, 33] on input "text" at bounding box center [68, 36] width 127 height 19
drag, startPoint x: 224, startPoint y: 298, endPoint x: 345, endPoint y: 137, distance: 201.7
click at [345, 137] on div "© Mapbox © OpenStreetMap Improve this map" at bounding box center [201, 227] width 402 height 413
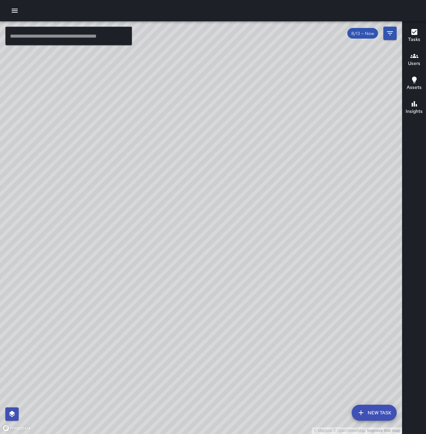
drag, startPoint x: 317, startPoint y: 276, endPoint x: 363, endPoint y: 109, distance: 173.1
click at [363, 109] on div "© Mapbox © OpenStreetMap Improve this map" at bounding box center [201, 227] width 402 height 413
drag, startPoint x: 201, startPoint y: 233, endPoint x: 451, endPoint y: 188, distance: 254.2
click at [425, 188] on html "© Mapbox © OpenStreetMap Improve this map ​ New Task 8/13 — Now Map Layers Task…" at bounding box center [213, 217] width 426 height 434
drag, startPoint x: 250, startPoint y: 139, endPoint x: 285, endPoint y: 247, distance: 114.2
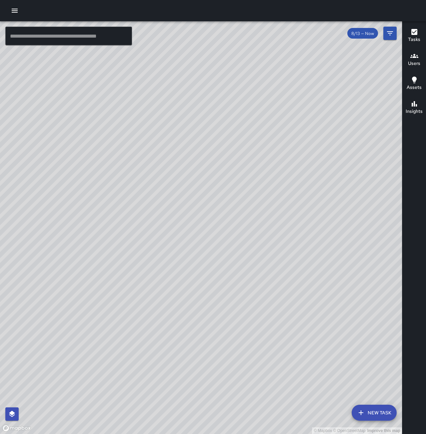
click at [285, 247] on div "© Mapbox © OpenStreetMap Improve this map" at bounding box center [201, 227] width 402 height 413
drag, startPoint x: 318, startPoint y: 209, endPoint x: 220, endPoint y: 178, distance: 102.4
click at [220, 178] on div "© Mapbox © OpenStreetMap Improve this map" at bounding box center [201, 227] width 402 height 413
drag, startPoint x: 167, startPoint y: 175, endPoint x: 223, endPoint y: 163, distance: 58.1
click at [223, 163] on div "© Mapbox © OpenStreetMap Improve this map" at bounding box center [201, 227] width 402 height 413
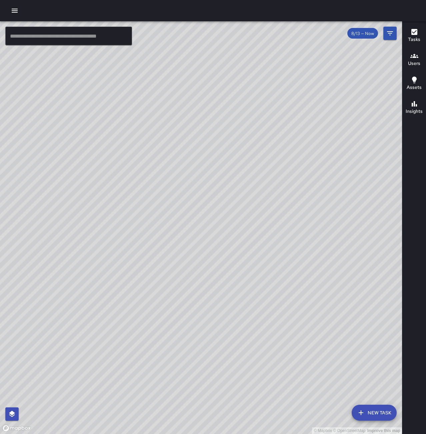
drag, startPoint x: 290, startPoint y: 198, endPoint x: 254, endPoint y: 175, distance: 43.0
click at [254, 175] on div "© Mapbox © OpenStreetMap Improve this map" at bounding box center [201, 227] width 402 height 413
drag, startPoint x: 173, startPoint y: 272, endPoint x: 191, endPoint y: 254, distance: 25.9
click at [191, 254] on div "© Mapbox © OpenStreetMap Improve this map" at bounding box center [201, 227] width 402 height 413
drag, startPoint x: 254, startPoint y: 224, endPoint x: 174, endPoint y: 215, distance: 80.4
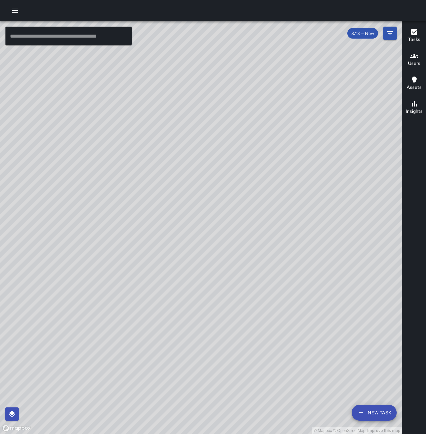
click at [163, 249] on div "© Mapbox © OpenStreetMap Improve this map" at bounding box center [201, 227] width 402 height 413
drag, startPoint x: 170, startPoint y: 294, endPoint x: 188, endPoint y: 246, distance: 51.3
click at [188, 246] on div "© Mapbox © OpenStreetMap Improve this map" at bounding box center [201, 227] width 402 height 413
drag, startPoint x: 298, startPoint y: 114, endPoint x: 179, endPoint y: 209, distance: 153.0
click at [179, 209] on div "© Mapbox © OpenStreetMap Improve this map" at bounding box center [201, 227] width 402 height 413
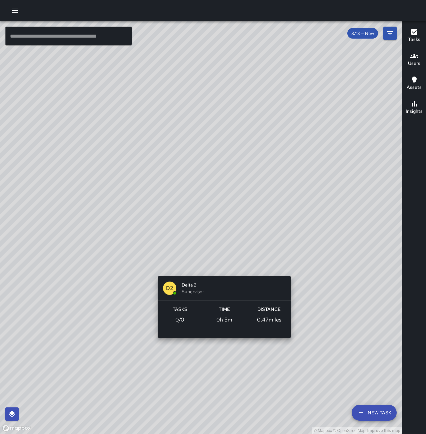
drag, startPoint x: 232, startPoint y: 167, endPoint x: 218, endPoint y: 269, distance: 103.2
click at [218, 269] on div "© Mapbox © OpenStreetMap Improve this map D2 Delta 2 Supervisor Tasks 0 / 0 Tim…" at bounding box center [201, 227] width 402 height 413
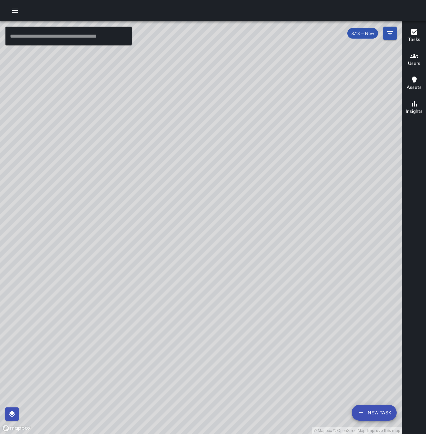
drag, startPoint x: 309, startPoint y: 225, endPoint x: 237, endPoint y: 224, distance: 71.9
click at [255, 239] on div "© Mapbox © OpenStreetMap Improve this map" at bounding box center [201, 227] width 402 height 413
drag, startPoint x: 275, startPoint y: 302, endPoint x: 249, endPoint y: 256, distance: 52.6
click at [256, 252] on div "© Mapbox © OpenStreetMap Improve this map" at bounding box center [201, 227] width 402 height 413
drag, startPoint x: 267, startPoint y: 344, endPoint x: 275, endPoint y: 235, distance: 109.6
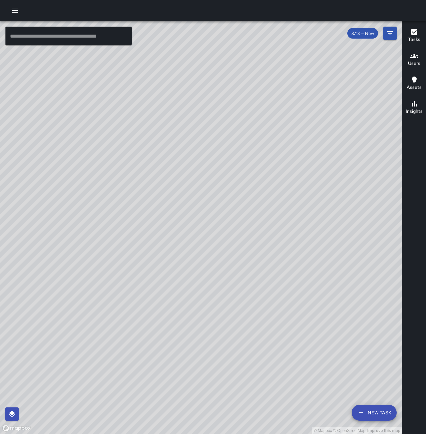
click at [275, 235] on div "© Mapbox © OpenStreetMap Improve this map" at bounding box center [201, 227] width 402 height 413
drag, startPoint x: 293, startPoint y: 324, endPoint x: 322, endPoint y: 253, distance: 76.9
click at [322, 253] on div "© Mapbox © OpenStreetMap Improve this map" at bounding box center [201, 227] width 402 height 413
drag, startPoint x: 186, startPoint y: 278, endPoint x: 324, endPoint y: 177, distance: 170.9
click at [324, 177] on div "© Mapbox © OpenStreetMap Improve this map" at bounding box center [201, 227] width 402 height 413
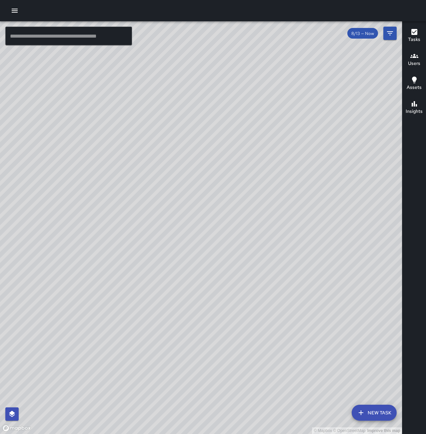
drag, startPoint x: 288, startPoint y: 268, endPoint x: 302, endPoint y: 211, distance: 57.8
click at [302, 211] on div "© Mapbox © OpenStreetMap Improve this map" at bounding box center [201, 227] width 402 height 413
drag, startPoint x: 234, startPoint y: 317, endPoint x: 235, endPoint y: 242, distance: 74.6
click at [235, 242] on div "© Mapbox © OpenStreetMap Improve this map" at bounding box center [201, 227] width 402 height 413
click at [382, 417] on button "New Task" at bounding box center [373, 413] width 45 height 16
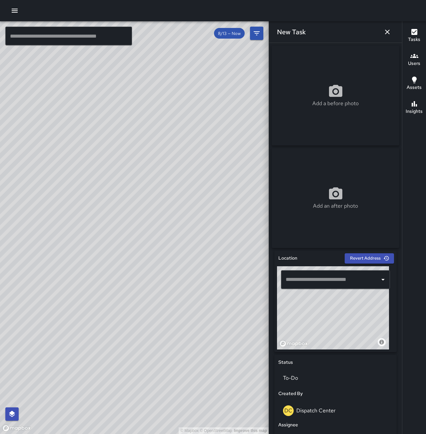
click at [341, 282] on input "text" at bounding box center [330, 279] width 93 height 13
type input "**********"
click at [387, 32] on icon "button" at bounding box center [387, 32] width 5 height 5
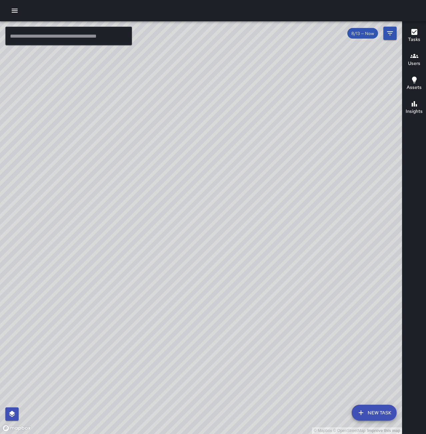
drag, startPoint x: 197, startPoint y: 141, endPoint x: 155, endPoint y: 306, distance: 170.4
click at [155, 306] on div "© Mapbox © OpenStreetMap Improve this map" at bounding box center [201, 227] width 402 height 413
drag, startPoint x: 289, startPoint y: 157, endPoint x: 172, endPoint y: 272, distance: 165.1
click at [172, 279] on div "© Mapbox © OpenStreetMap Improve this map" at bounding box center [201, 227] width 402 height 413
drag, startPoint x: 336, startPoint y: 109, endPoint x: 327, endPoint y: 138, distance: 30.2
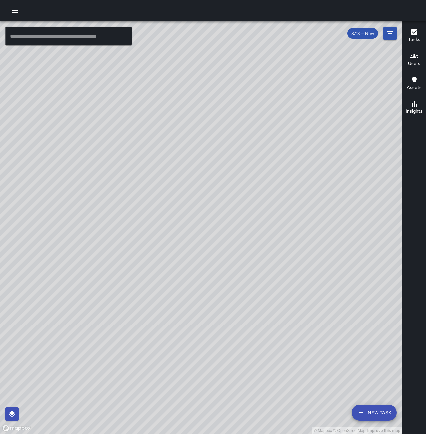
click at [327, 138] on div "© Mapbox © OpenStreetMap Improve this map" at bounding box center [201, 227] width 402 height 413
drag, startPoint x: 104, startPoint y: 297, endPoint x: 319, endPoint y: 89, distance: 299.8
click at [319, 89] on div "© Mapbox © OpenStreetMap Improve this map" at bounding box center [201, 227] width 402 height 413
drag, startPoint x: 302, startPoint y: 231, endPoint x: 304, endPoint y: 173, distance: 58.3
click at [304, 173] on div "© Mapbox © OpenStreetMap Improve this map" at bounding box center [201, 227] width 402 height 413
